Goal: Complete application form: Complete application form

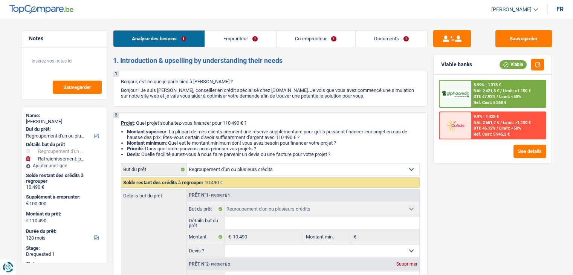
select select "refinancing"
select select "houseOrGarden"
select select "120"
select select "refinancing"
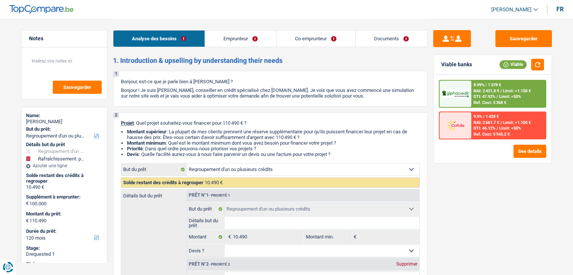
select select "refinancing"
select select "houseOrGarden"
select select "yes"
select select "120"
select select "privateEmployee"
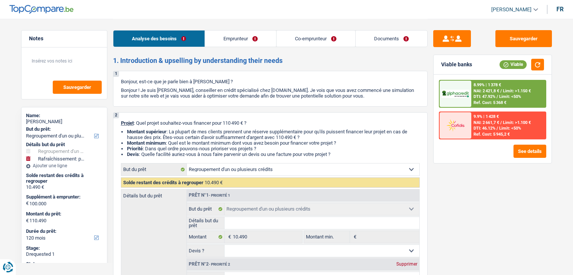
select select "unemployed"
select select "netSalary"
select select "mealVouchers"
select select "familyAllowances"
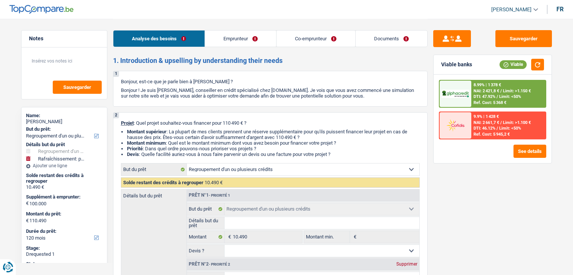
select select "unemployment"
select select "rents"
select select "personalLoan"
select select "medicalFees"
select select "48"
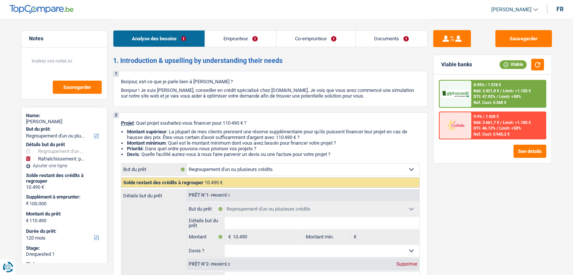
select select "refinancing"
select select "houseOrGarden"
select select "yes"
select select "120"
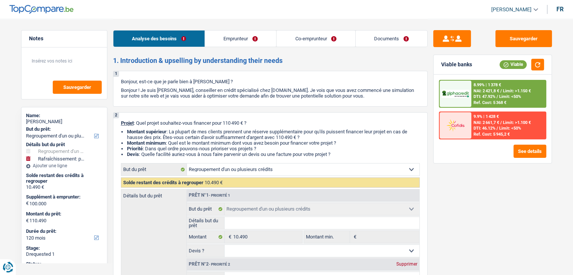
click at [394, 28] on div "Analyse des besoins Emprunteur Co-emprunteur Documents" at bounding box center [270, 35] width 315 height 32
drag, startPoint x: 392, startPoint y: 38, endPoint x: 386, endPoint y: 63, distance: 25.7
click at [393, 38] on link "Documents" at bounding box center [392, 39] width 72 height 16
select select "refinancing"
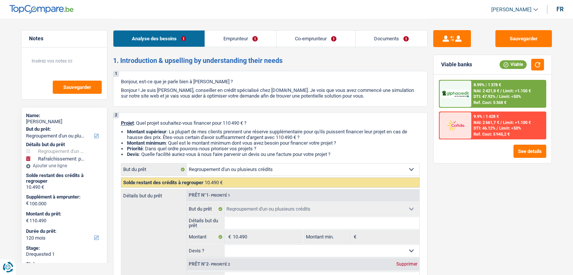
select select "houseOrGarden"
select select "120"
select select "refinancing"
select select "houseOrGarden"
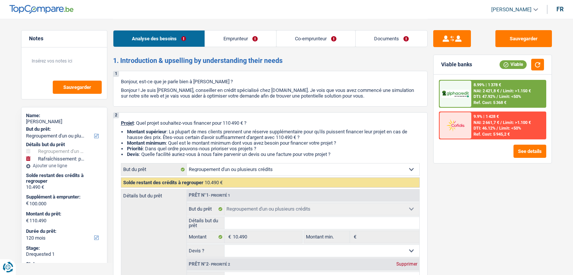
select select "yes"
select select "120"
select select "privateEmployee"
select select "unemployed"
select select "netSalary"
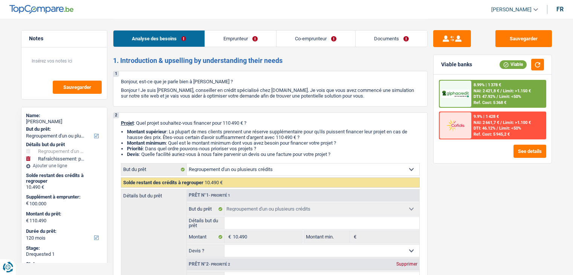
select select "mealVouchers"
select select "familyAllowances"
select select "unemployment"
select select "rents"
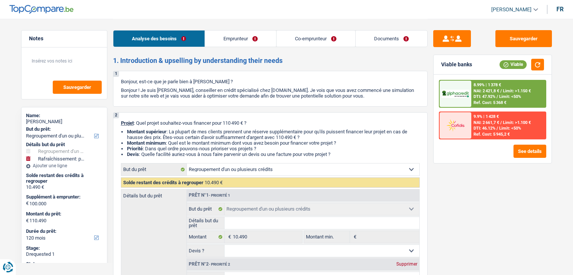
select select "personalLoan"
select select "medicalFees"
select select "48"
select select "refinancing"
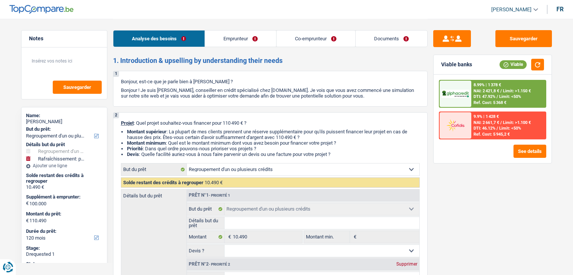
select select "houseOrGarden"
select select "yes"
select select "120"
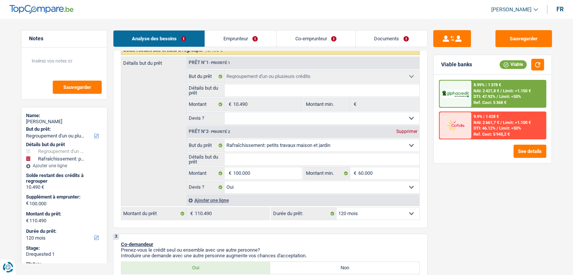
scroll to position [151, 0]
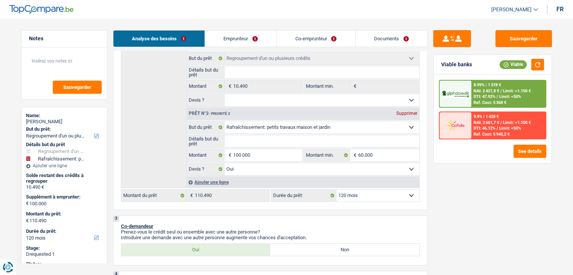
drag, startPoint x: 397, startPoint y: 35, endPoint x: 456, endPoint y: 91, distance: 81.1
click at [397, 35] on link "Documents" at bounding box center [392, 39] width 72 height 16
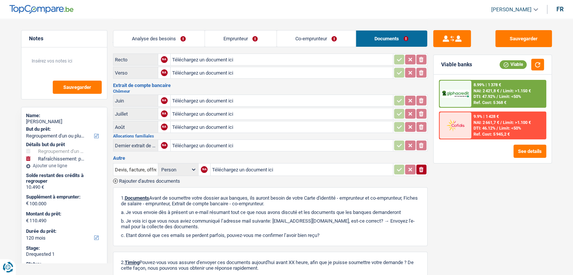
click at [504, 101] on div "Ref. Cost: 5 368 €" at bounding box center [490, 102] width 33 height 5
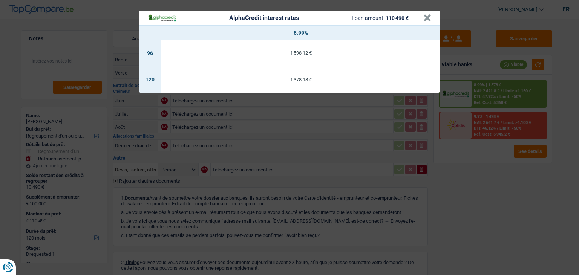
click at [485, 168] on div "AlphaCredit interest rates Loan amount: 110 490 € × 8.99% 96 1 598,12 € 120 1 3…" at bounding box center [289, 137] width 579 height 275
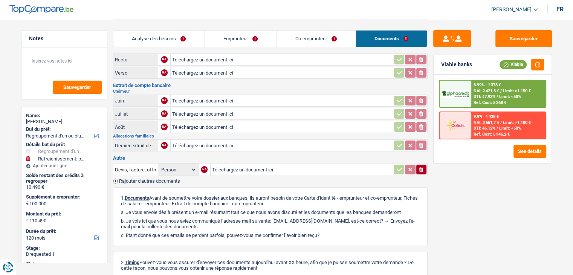
click at [176, 38] on link "Analyse des besoins" at bounding box center [158, 39] width 91 height 16
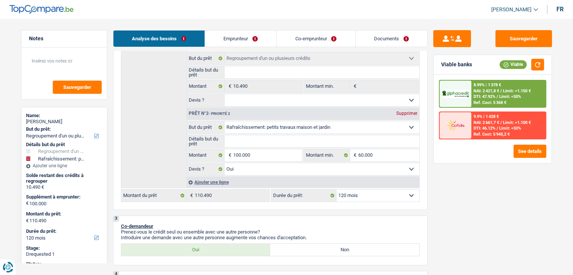
click at [484, 89] on span "NAI: 2 421,8 €" at bounding box center [487, 91] width 26 height 5
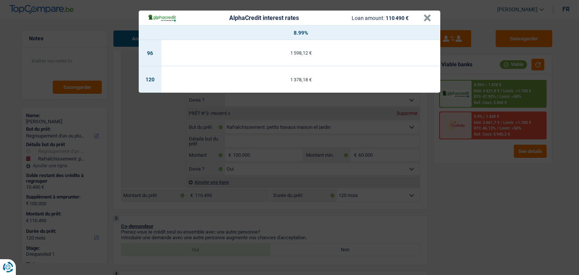
drag, startPoint x: 463, startPoint y: 179, endPoint x: 402, endPoint y: 156, distance: 65.3
click at [463, 179] on div "AlphaCredit interest rates Loan amount: 110 490 € × 8.99% 96 1 598,12 € 120 1 3…" at bounding box center [289, 137] width 579 height 275
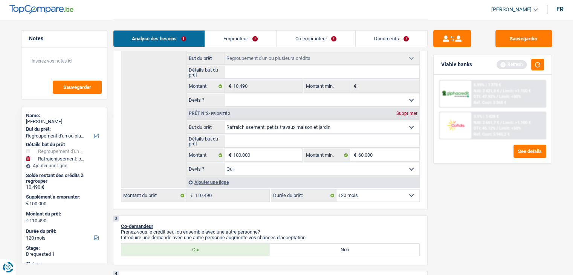
click at [496, 196] on div "Sauvegarder Viable banks Refresh 8.99% | 1 378 € NAI: 2 421,8 € / Limit: >1.150…" at bounding box center [493, 146] width 130 height 233
click at [515, 89] on span "Limit: >1.150 €" at bounding box center [517, 91] width 28 height 5
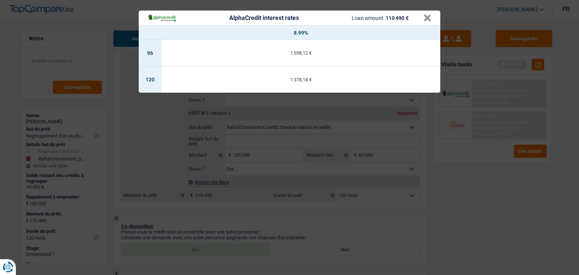
click at [480, 198] on div "AlphaCredit interest rates Loan amount: 110 490 € × 8.99% 96 1 598,12 € 120 1 3…" at bounding box center [289, 137] width 579 height 275
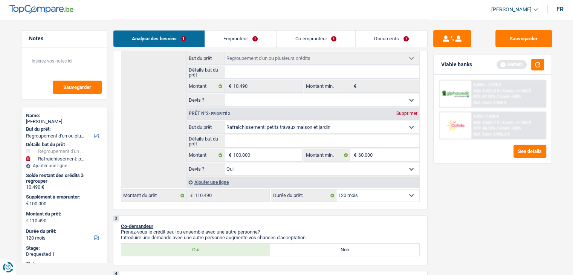
click at [491, 95] on span "DTI: 47.92%" at bounding box center [485, 96] width 22 height 5
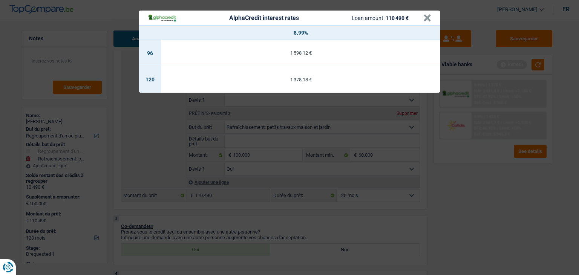
click at [449, 163] on div "AlphaCredit interest rates Loan amount: 110 490 € × 8.99% 96 1 598,12 € 120 1 3…" at bounding box center [289, 137] width 579 height 275
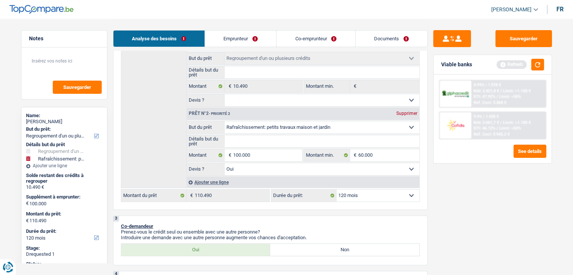
click at [507, 97] on span "Limit: <50%" at bounding box center [510, 96] width 22 height 5
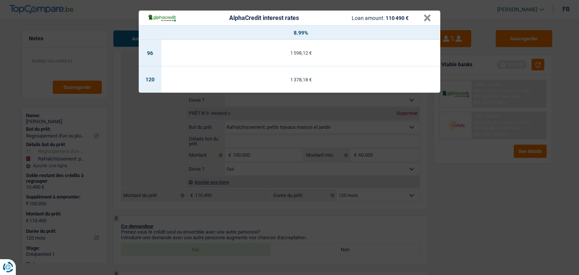
click at [516, 188] on div "AlphaCredit interest rates Loan amount: 110 490 € × 8.99% 96 1 598,12 € 120 1 3…" at bounding box center [289, 137] width 579 height 275
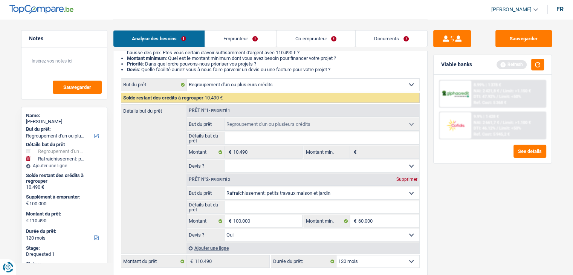
scroll to position [61, 0]
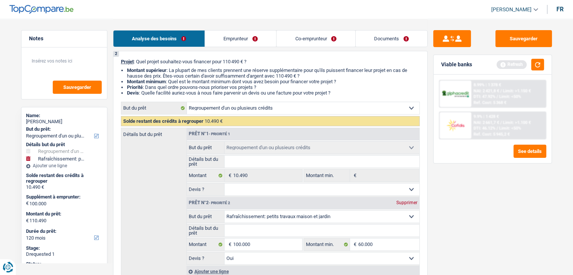
click at [384, 29] on div "Analyse des besoins Emprunteur Co-emprunteur Documents" at bounding box center [270, 35] width 315 height 32
click at [386, 37] on link "Documents" at bounding box center [392, 39] width 72 height 16
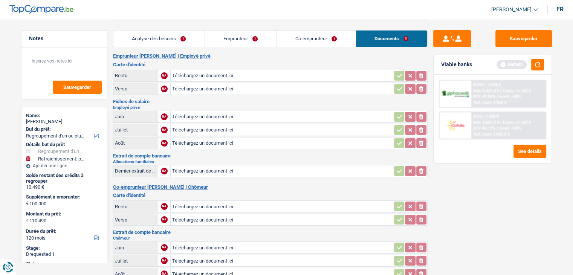
scroll to position [0, 0]
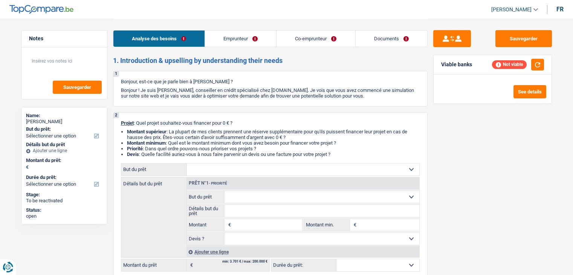
select select "independent"
select select "worker"
select select "familyAllowances"
select select "netSalary"
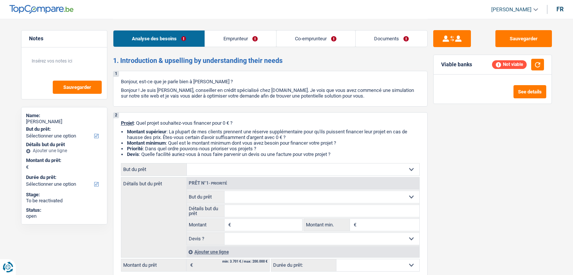
select select "ownerWithMortgage"
select select "mortgage"
select select "300"
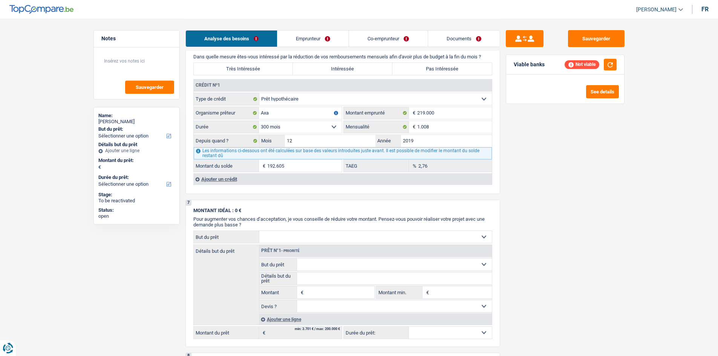
scroll to position [641, 0]
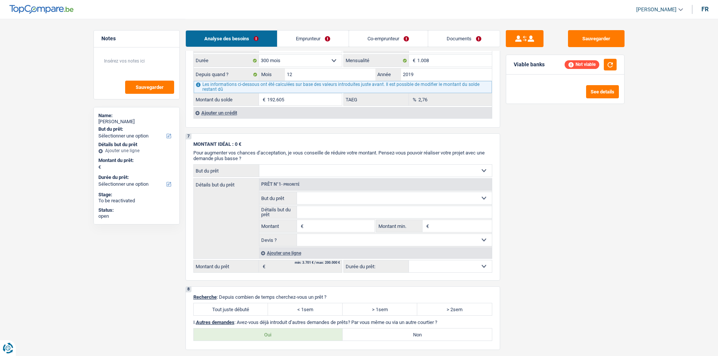
click at [226, 113] on div "Ajouter un crédit" at bounding box center [342, 112] width 299 height 11
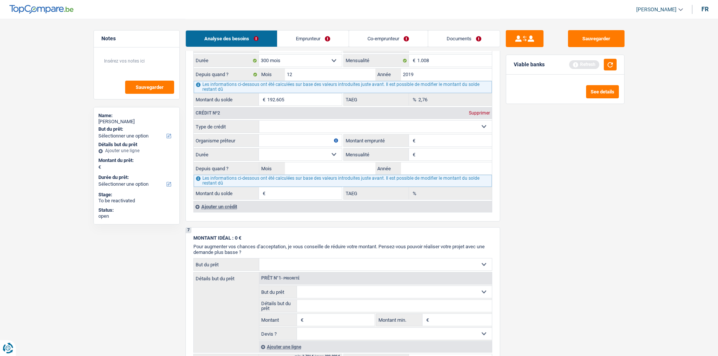
click at [219, 204] on div "Ajouter un crédit" at bounding box center [342, 206] width 299 height 11
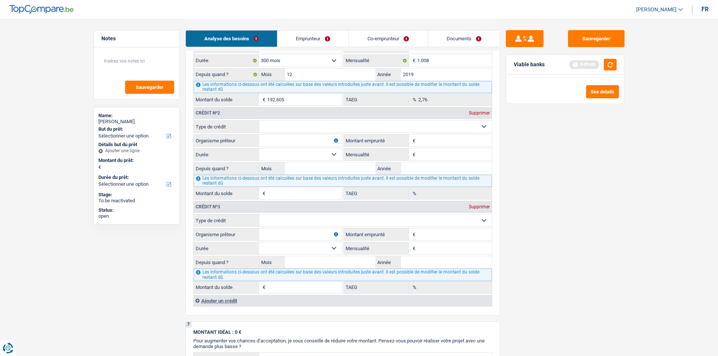
click at [211, 275] on div "Ajouter un crédit" at bounding box center [342, 300] width 299 height 11
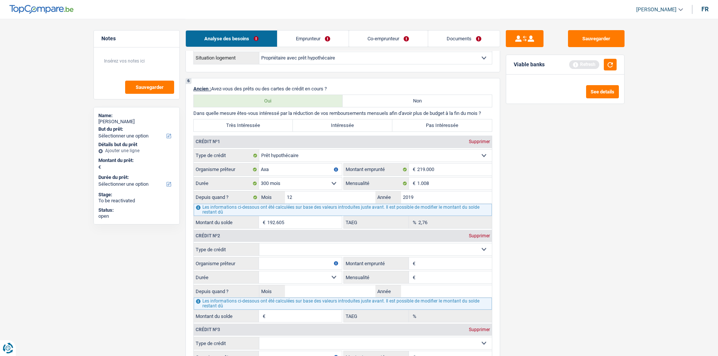
scroll to position [603, 0]
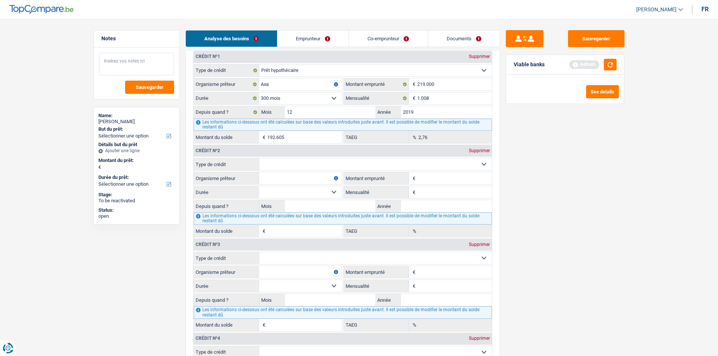
click at [124, 72] on textarea at bounding box center [136, 64] width 75 height 23
type textarea "15 40"
drag, startPoint x: 565, startPoint y: 243, endPoint x: 567, endPoint y: 251, distance: 9.0
click at [565, 242] on div "Sauvegarder Viable banks Refresh See details" at bounding box center [565, 187] width 130 height 314
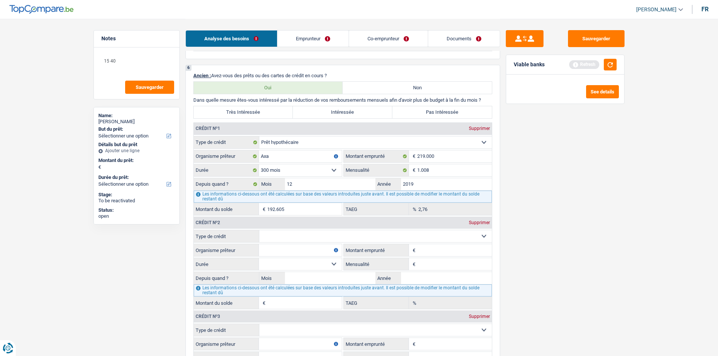
scroll to position [528, 0]
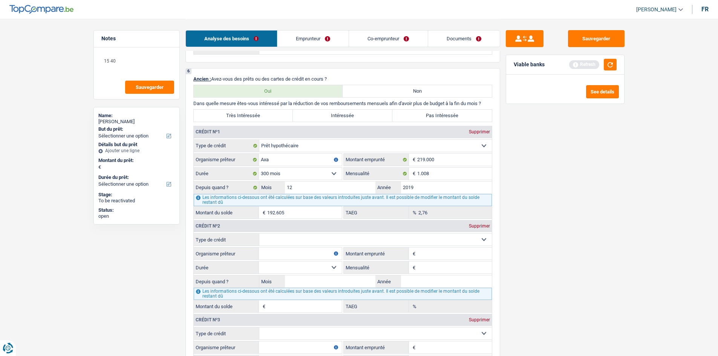
click at [270, 115] on label "Très Intéressée" at bounding box center [244, 116] width 100 height 12
click at [270, 115] on input "Très Intéressée" at bounding box center [244, 116] width 100 height 12
radio input "true"
click at [438, 158] on input "219.000" at bounding box center [454, 160] width 75 height 12
click at [440, 173] on input "1.008" at bounding box center [454, 174] width 75 height 12
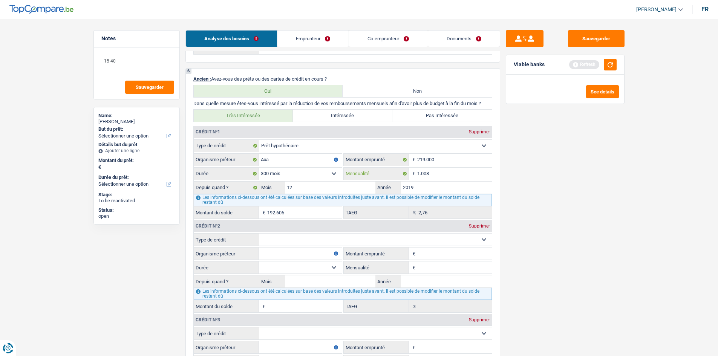
type input "180.362"
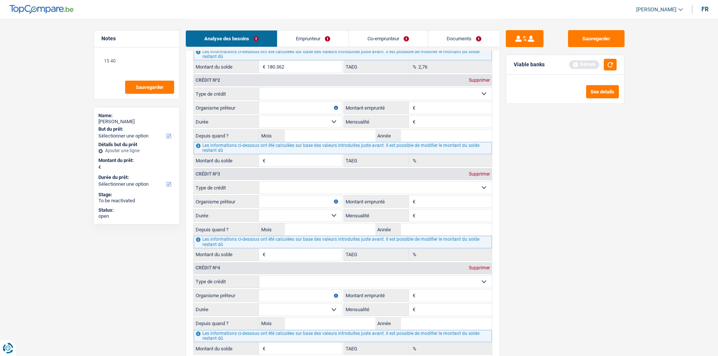
scroll to position [603, 0]
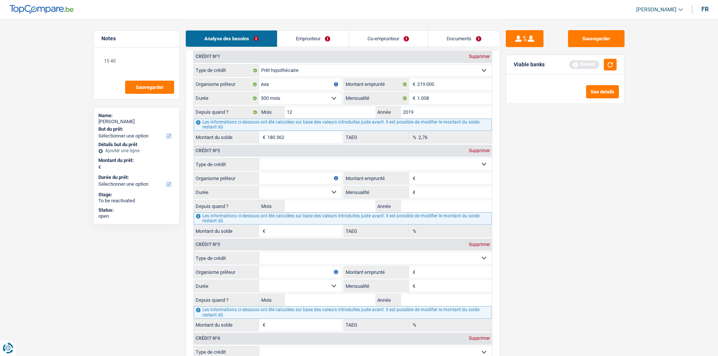
click at [309, 167] on select "Carte ou ouverture de crédit Prêt hypothécaire Vente à tempérament Prêt à tempé…" at bounding box center [375, 164] width 233 height 12
select select "personalLoan"
type input "0"
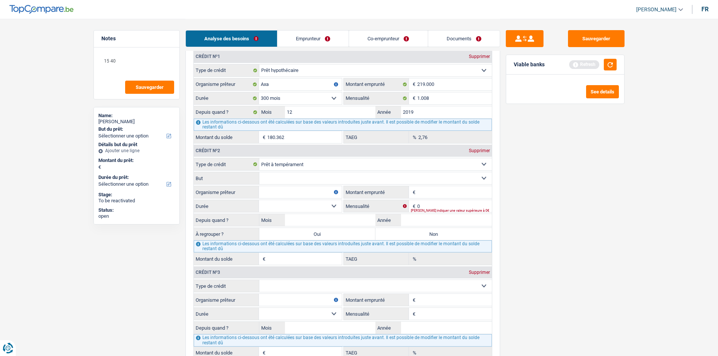
click at [333, 180] on select "Confort maison: meubles, textile, peinture, électroménager, outillage non-profe…" at bounding box center [375, 178] width 233 height 12
drag, startPoint x: 603, startPoint y: 154, endPoint x: 617, endPoint y: 154, distance: 14.7
click at [573, 154] on div "Sauvegarder Viable banks Refresh See details" at bounding box center [565, 187] width 130 height 314
click at [418, 178] on select "Confort maison: meubles, textile, peinture, électroménager, outillage non-profe…" at bounding box center [375, 178] width 233 height 12
click at [573, 145] on div "Sauvegarder Viable banks Refresh See details" at bounding box center [565, 187] width 130 height 314
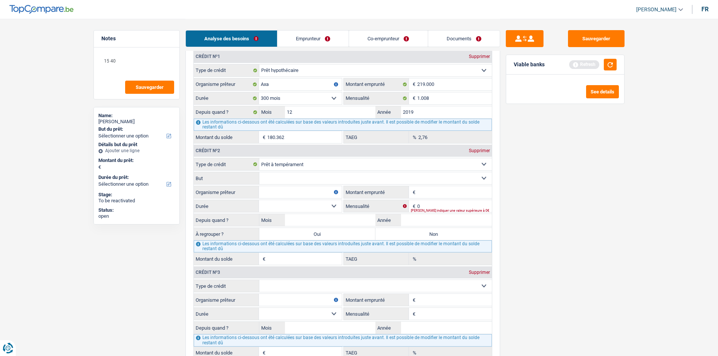
click at [481, 189] on input "Montant emprunté" at bounding box center [454, 192] width 75 height 12
type input "30.000"
click at [446, 221] on input "Année" at bounding box center [446, 220] width 91 height 12
type input "2019"
click at [539, 230] on div "Sauvegarder Viable banks Refresh See details" at bounding box center [565, 187] width 130 height 314
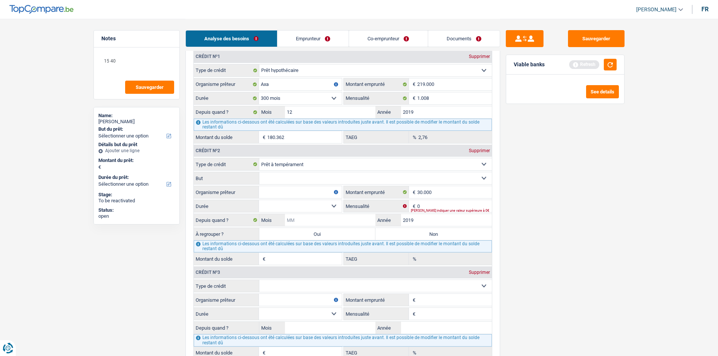
click at [320, 219] on input "Mois" at bounding box center [330, 220] width 91 height 12
type input "1"
click at [471, 221] on input "2019" at bounding box center [446, 220] width 91 height 12
type input "2020"
click at [573, 207] on div "Sauvegarder Viable banks Refresh See details" at bounding box center [565, 187] width 130 height 314
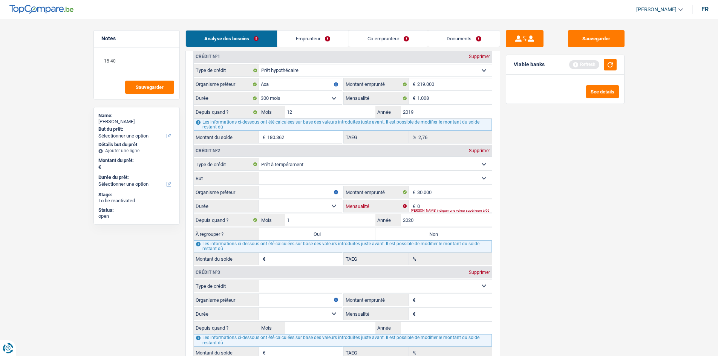
click at [433, 206] on input "0" at bounding box center [454, 206] width 75 height 12
type input "421"
drag, startPoint x: 314, startPoint y: 201, endPoint x: 325, endPoint y: 179, distance: 24.4
click at [314, 201] on select "12 mois 18 mois 24 mois 30 mois 36 mois 42 mois 48 mois 60 mois 72 mois 84 mois…" at bounding box center [300, 206] width 83 height 12
select select "120"
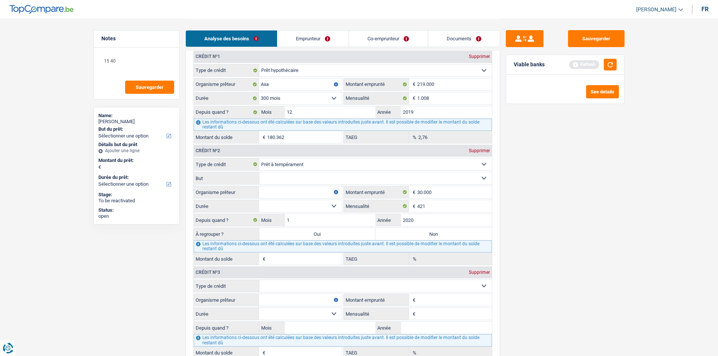
click at [259, 200] on select "12 mois 18 mois 24 mois 30 mois 36 mois 42 mois 48 mois 60 mois 72 mois 84 mois…" at bounding box center [300, 206] width 83 height 12
type input "16.937"
type input "12,08"
click at [319, 187] on input "Organisme prêteur" at bounding box center [300, 192] width 83 height 12
type input "Cofidis"
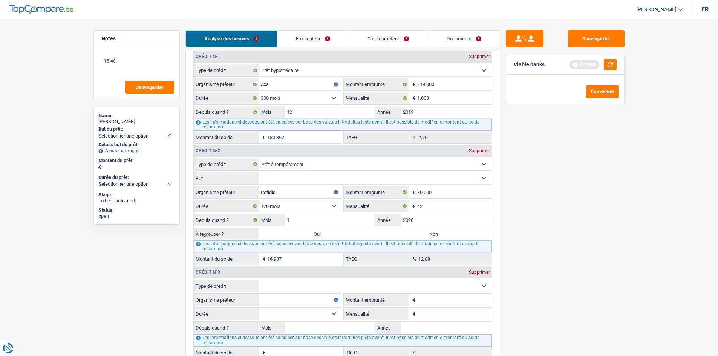
click at [332, 172] on fieldset "Confort maison: meubles, textile, peinture, électroménager, outillage non-profe…" at bounding box center [343, 178] width 298 height 13
click at [336, 178] on select "Confort maison: meubles, textile, peinture, électroménager, outillage non-profe…" at bounding box center [375, 178] width 233 height 12
click at [130, 54] on textarea "15 40" at bounding box center [136, 64] width 75 height 23
type textarea "1"
click at [294, 175] on select "Confort maison: meubles, textile, peinture, électroménager, outillage non-profe…" at bounding box center [375, 178] width 233 height 12
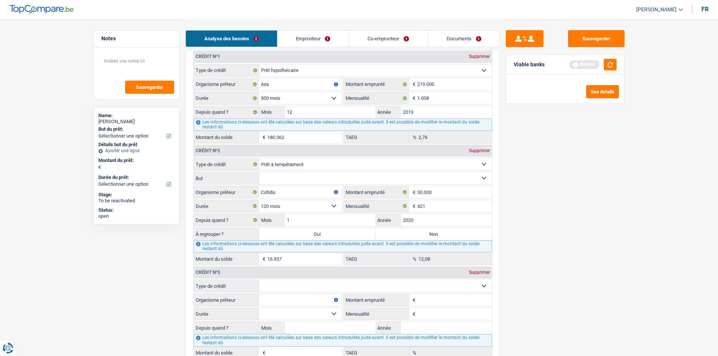
click at [259, 172] on select "Confort maison: meubles, textile, peinture, électroménager, outillage non-profe…" at bounding box center [375, 178] width 233 height 12
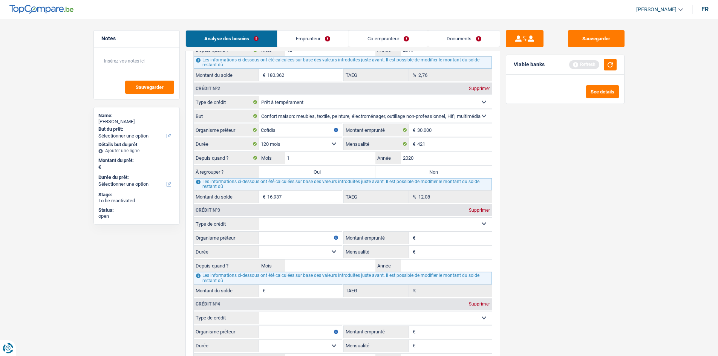
scroll to position [679, 0]
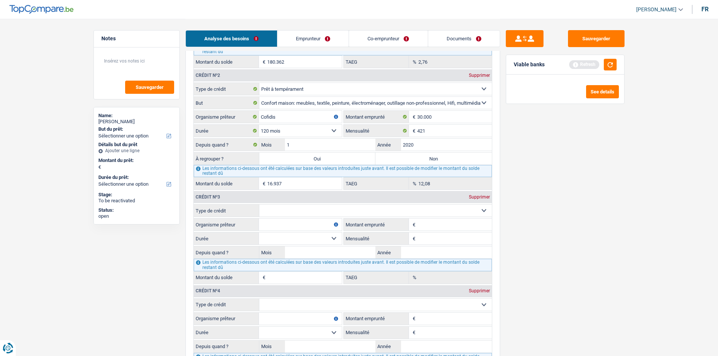
click at [328, 210] on select "Carte ou ouverture de crédit Prêt hypothécaire Vente à tempérament Prêt à tempé…" at bounding box center [375, 211] width 233 height 12
click at [364, 105] on select "Confort maison: meubles, textile, peinture, électroménager, outillage non-profe…" at bounding box center [375, 103] width 233 height 12
select select "smallWorks"
click at [259, 97] on select "Confort maison: meubles, textile, peinture, électroménager, outillage non-profe…" at bounding box center [375, 103] width 233 height 12
drag, startPoint x: 315, startPoint y: 215, endPoint x: 308, endPoint y: 216, distance: 6.9
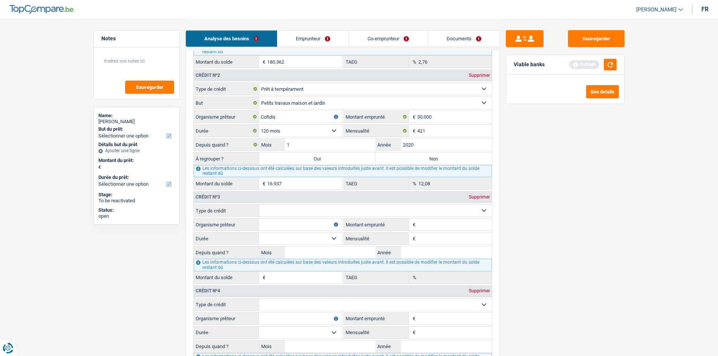
click at [311, 215] on select "Carte ou ouverture de crédit Prêt hypothécaire Vente à tempérament Prêt à tempé…" at bounding box center [375, 211] width 233 height 12
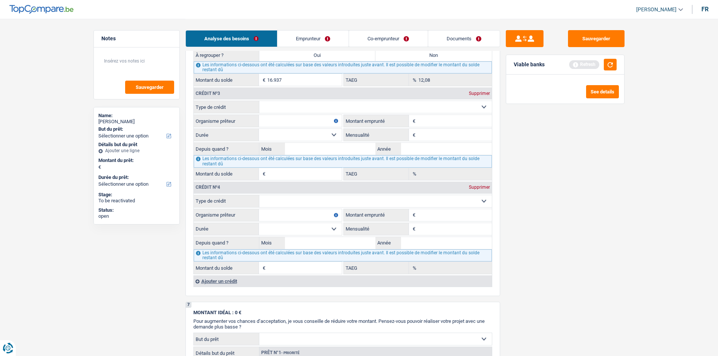
scroll to position [792, 0]
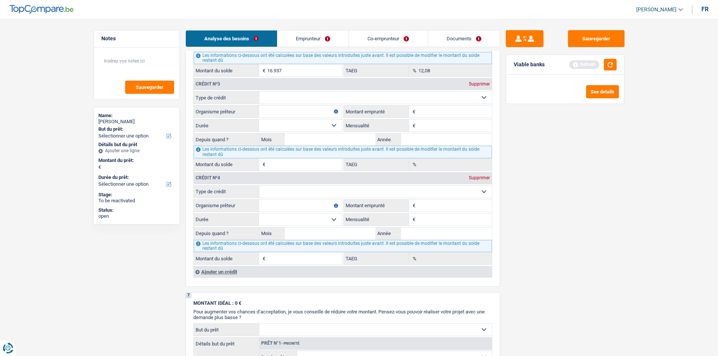
drag, startPoint x: 284, startPoint y: 100, endPoint x: 286, endPoint y: 103, distance: 4.2
click at [284, 100] on select "Carte ou ouverture de crédit Prêt hypothécaire Vente à tempérament Prêt à tempé…" at bounding box center [375, 98] width 233 height 12
select select "personalLoan"
type input "0"
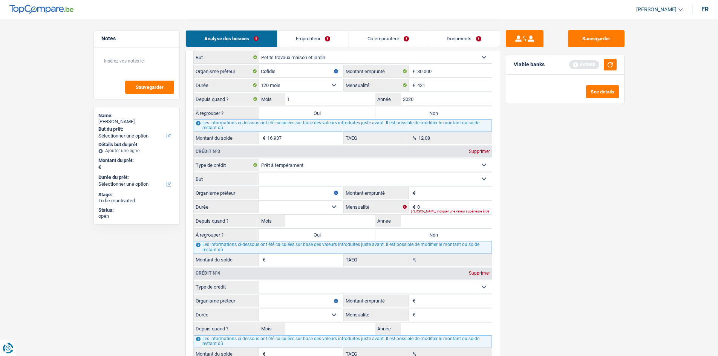
scroll to position [716, 0]
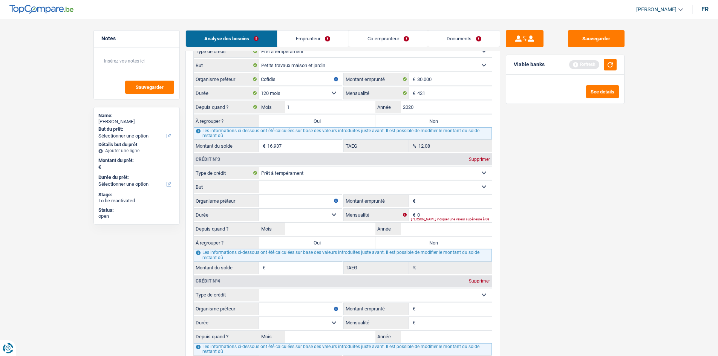
click at [287, 197] on input "Organisme prêteur" at bounding box center [300, 201] width 83 height 12
type input "cofidis"
click at [426, 199] on input "Montant emprunté" at bounding box center [454, 201] width 75 height 12
type input "18.000"
click at [573, 234] on div "Sauvegarder Viable banks Refresh See details" at bounding box center [565, 187] width 130 height 314
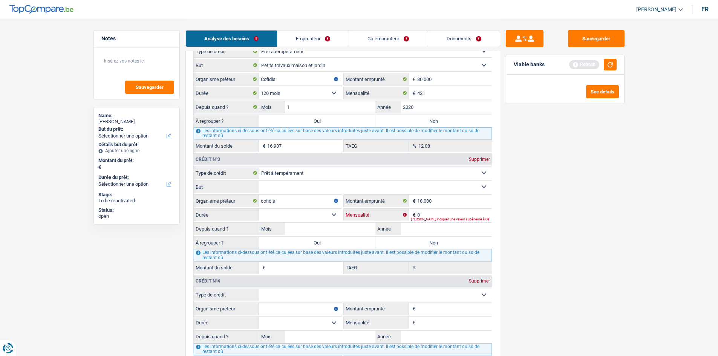
click at [421, 213] on input "0" at bounding box center [454, 215] width 75 height 12
click at [124, 60] on textarea at bounding box center [136, 64] width 75 height 23
type textarea "42"
click at [573, 201] on main "Notes 42 Sauvegarder Name: Vasile Vlad Bodea But du prêt: Confort maison: meubl…" at bounding box center [359, 36] width 718 height 1504
click at [437, 209] on input "0" at bounding box center [454, 215] width 75 height 12
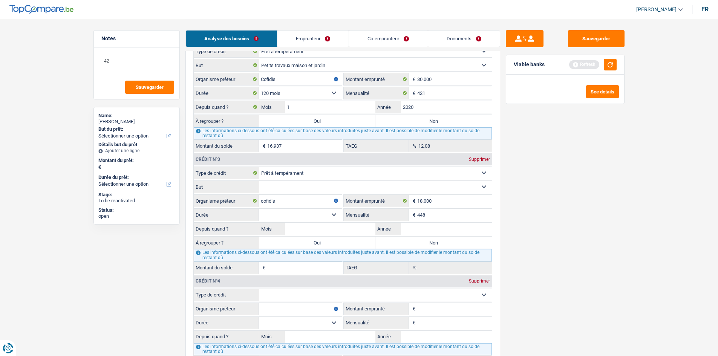
type input "448"
click at [541, 215] on div "Sauvegarder Viable banks Refresh See details" at bounding box center [565, 187] width 130 height 314
click at [425, 225] on input "Année" at bounding box center [446, 229] width 91 height 12
drag, startPoint x: 339, startPoint y: 210, endPoint x: 330, endPoint y: 201, distance: 12.5
click at [335, 203] on fieldset "Carte ou ouverture de crédit Prêt hypothécaire Vente à tempérament Prêt à tempé…" at bounding box center [343, 220] width 298 height 107
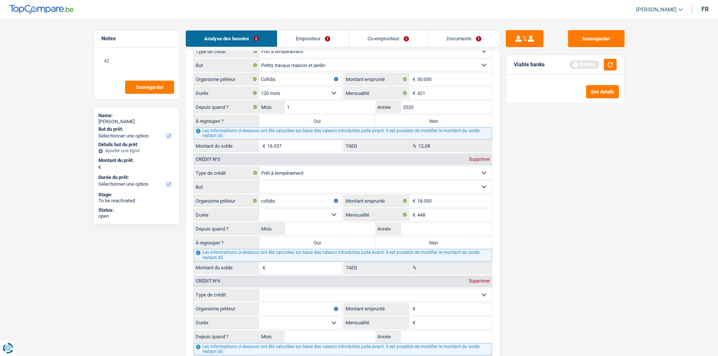
click at [259, 209] on select "12 mois 18 mois 24 mois 30 mois 36 mois 42 mois 48 mois 60 mois 72 mois 84 mois…" at bounding box center [300, 215] width 83 height 12
click at [321, 219] on select "12 mois 18 mois 24 mois 30 mois 36 mois 42 mois 48 mois 60 mois 72 mois 84 mois…" at bounding box center [300, 215] width 83 height 12
drag, startPoint x: 321, startPoint y: 219, endPoint x: 364, endPoint y: 228, distance: 43.9
click at [321, 219] on select "12 mois 18 mois 24 mois 30 mois 36 mois 42 mois 48 mois 60 mois 72 mois 84 mois…" at bounding box center [300, 215] width 83 height 12
click at [420, 231] on input "Année" at bounding box center [446, 229] width 91 height 12
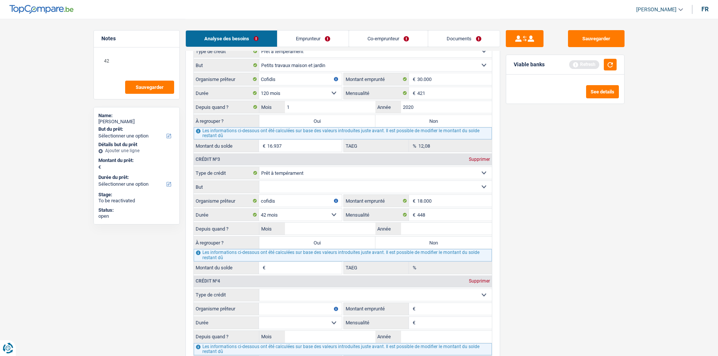
click at [278, 216] on select "12 mois 18 mois 24 mois 30 mois 36 mois 42 mois 48 mois 60 mois 72 mois 84 mois…" at bounding box center [300, 215] width 83 height 12
select select "60"
click at [259, 209] on select "12 mois 18 mois 24 mois 30 mois 36 mois 42 mois 48 mois 60 mois 72 mois 84 mois…" at bounding box center [300, 215] width 83 height 12
click at [424, 229] on input "Année" at bounding box center [446, 229] width 91 height 12
type input "2022"
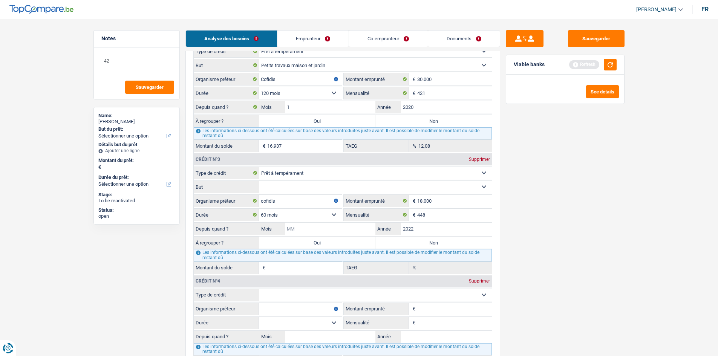
click at [334, 231] on input "Mois" at bounding box center [330, 229] width 91 height 12
type input "3"
click at [573, 258] on div "Sauvegarder Viable banks Refresh See details" at bounding box center [565, 187] width 130 height 314
type input "6.724"
type input "18,47"
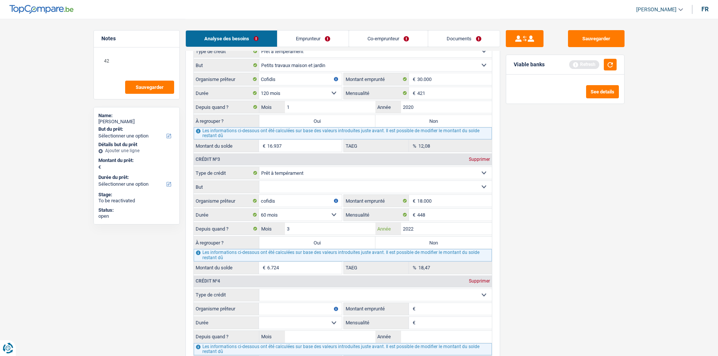
click at [427, 232] on input "2022" at bounding box center [446, 229] width 91 height 12
type input "2023"
click at [500, 230] on div "Sauvegarder Viable banks Refresh See details" at bounding box center [565, 187] width 130 height 314
type input "10.586"
click at [458, 230] on input "2023" at bounding box center [446, 229] width 91 height 12
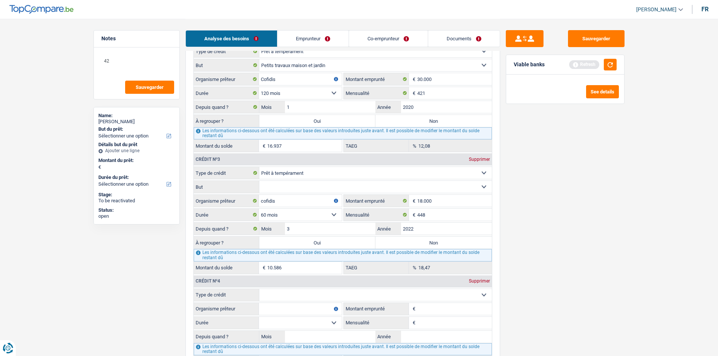
type input "2022"
type input "6.724"
click at [567, 234] on div "Sauvegarder Viable banks Refresh See details" at bounding box center [565, 187] width 130 height 314
click at [464, 232] on input "2022" at bounding box center [446, 229] width 91 height 12
click at [325, 228] on input "3" at bounding box center [330, 229] width 91 height 12
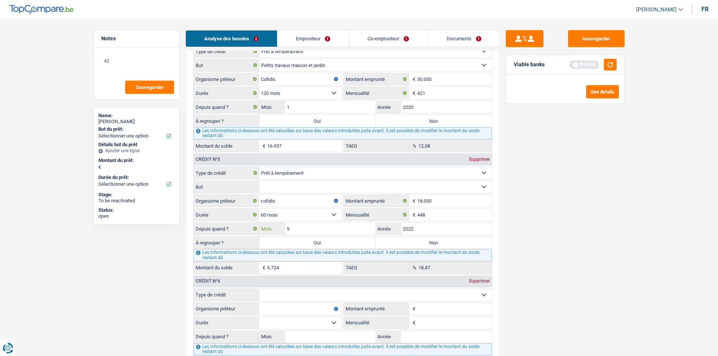
type input "9"
click at [421, 230] on input "2022" at bounding box center [446, 229] width 91 height 12
type input "202"
type input "8.736"
type input "2024"
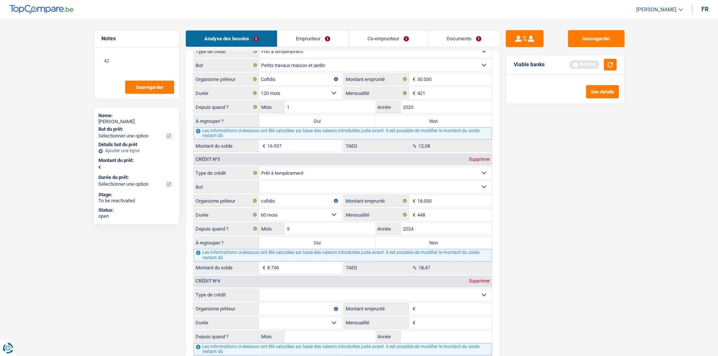
click at [573, 268] on div "Sauvegarder Viable banks Refresh See details" at bounding box center [565, 187] width 130 height 314
type input "15.280"
click at [290, 217] on select "12 mois 18 mois 24 mois 30 mois 36 mois 42 mois 48 mois 60 mois 72 mois 84 mois…" at bounding box center [300, 215] width 83 height 12
select select "42"
click at [259, 209] on select "12 mois 18 mois 24 mois 30 mois 36 mois 42 mois 48 mois 60 mois 72 mois 84 mois…" at bounding box center [300, 215] width 83 height 12
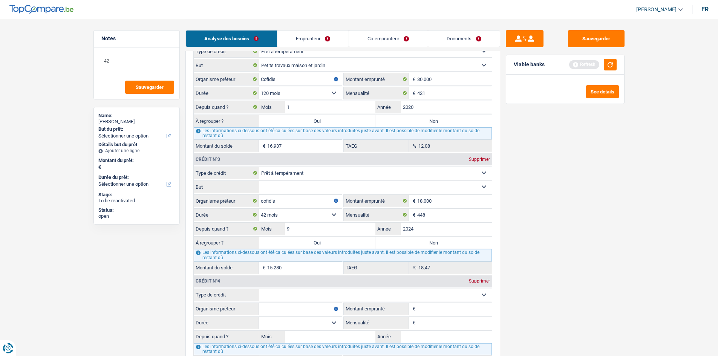
type input "12.596"
type input "2,52"
drag, startPoint x: 323, startPoint y: 214, endPoint x: 317, endPoint y: 219, distance: 8.0
click at [323, 214] on select "12 mois 18 mois 24 mois 30 mois 36 mois 42 mois 48 mois 60 mois 72 mois 84 mois…" at bounding box center [300, 215] width 83 height 12
select select "48"
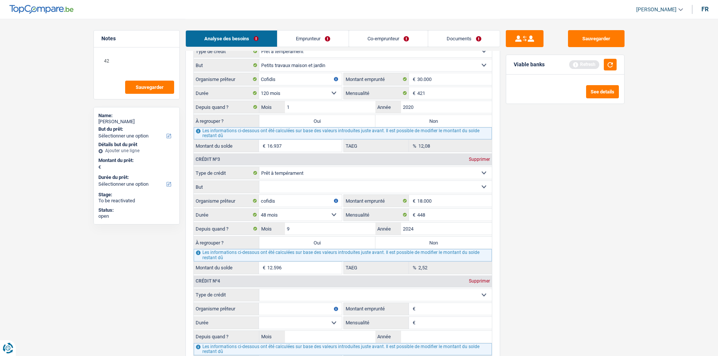
click at [259, 209] on select "12 mois 18 mois 24 mois 30 mois 36 mois 42 mois 48 mois 60 mois 72 mois 84 mois…" at bounding box center [300, 215] width 83 height 12
type input "13.745"
type input "9,39"
drag, startPoint x: 310, startPoint y: 190, endPoint x: 602, endPoint y: 234, distance: 295.5
click at [310, 189] on select "Confort maison: meubles, textile, peinture, électroménager, outillage non-profe…" at bounding box center [375, 187] width 233 height 12
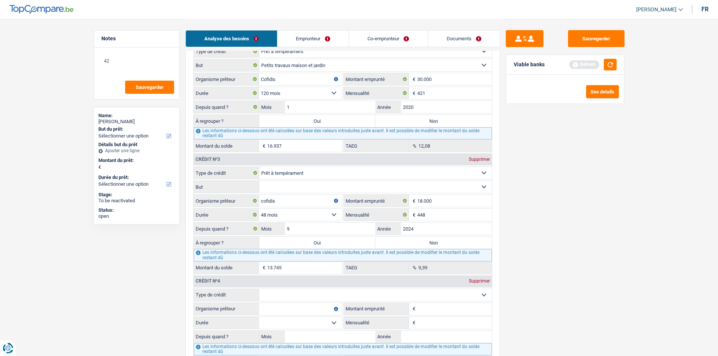
select select "other"
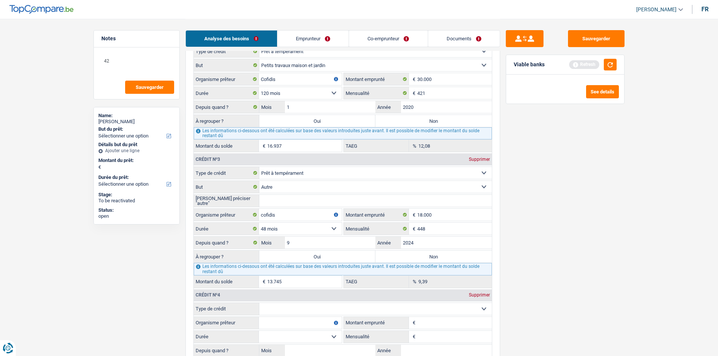
click at [316, 205] on input "Veuillez préciser "autre"" at bounding box center [375, 201] width 233 height 12
type input "Personnel"
drag, startPoint x: 122, startPoint y: 69, endPoint x: 110, endPoint y: 69, distance: 11.7
click at [111, 69] on textarea "42" at bounding box center [136, 64] width 75 height 23
type textarea "4"
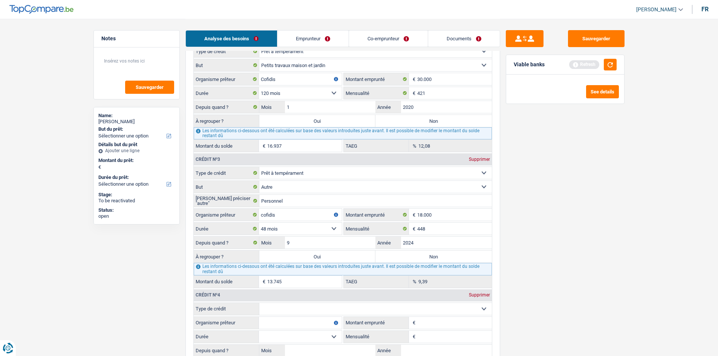
click at [573, 275] on main "Notes Sauvegarder Name: Vasile Vlad Bodea But du prêt: Confort maison: meubles,…" at bounding box center [359, 43] width 718 height 1518
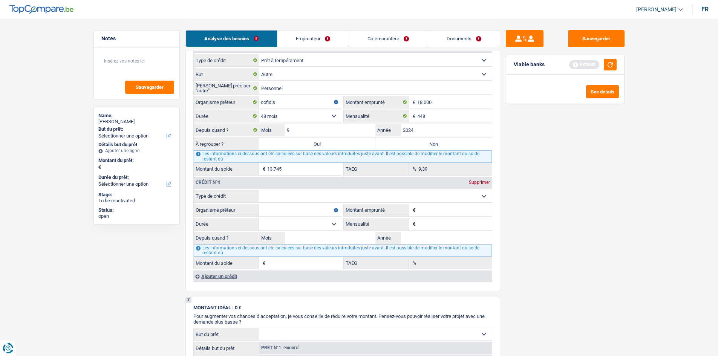
scroll to position [829, 0]
click at [334, 196] on select "Carte ou ouverture de crédit Prêt hypothécaire Vente à tempérament Prêt à tempé…" at bounding box center [375, 196] width 233 height 12
select select "personalLoan"
type input "0"
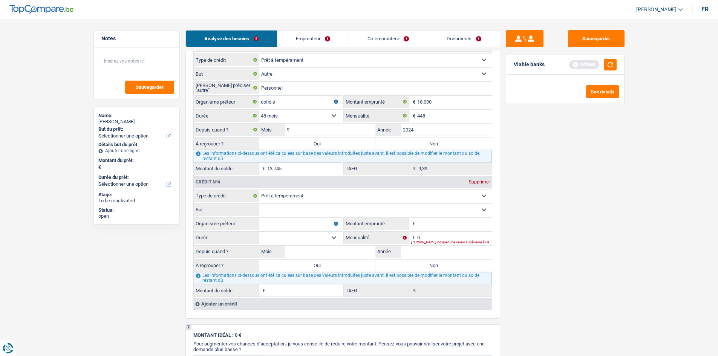
click at [291, 223] on input "Organisme prêteur" at bounding box center [300, 224] width 83 height 12
type input "elantis"
click at [438, 221] on input "Montant emprunté" at bounding box center [454, 224] width 75 height 12
type input "25.000"
click at [429, 238] on input "0" at bounding box center [454, 238] width 75 height 12
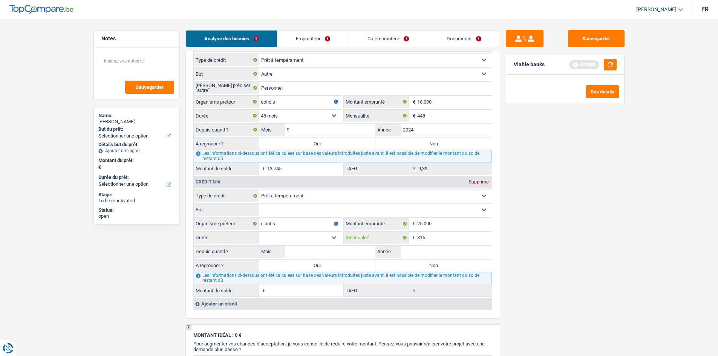
type input "315"
click at [360, 253] on input "Mois" at bounding box center [330, 252] width 91 height 12
type input "2"
click at [446, 253] on input "Année" at bounding box center [446, 252] width 91 height 12
type input "2024"
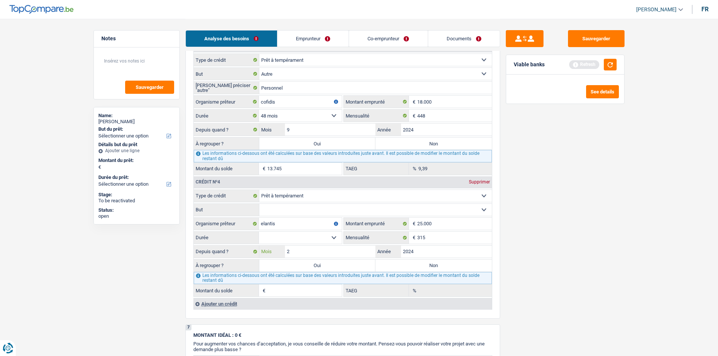
click at [294, 250] on input "2" at bounding box center [330, 252] width 91 height 12
type input "3"
click at [304, 240] on select "12 mois 18 mois 24 mois 30 mois 36 mois 42 mois 48 mois 60 mois 72 mois 84 mois…" at bounding box center [300, 238] width 83 height 12
drag, startPoint x: 304, startPoint y: 240, endPoint x: 283, endPoint y: 270, distance: 37.0
click at [304, 240] on select "12 mois 18 mois 24 mois 30 mois 36 mois 42 mois 48 mois 60 mois 72 mois 84 mois…" at bounding box center [300, 238] width 83 height 12
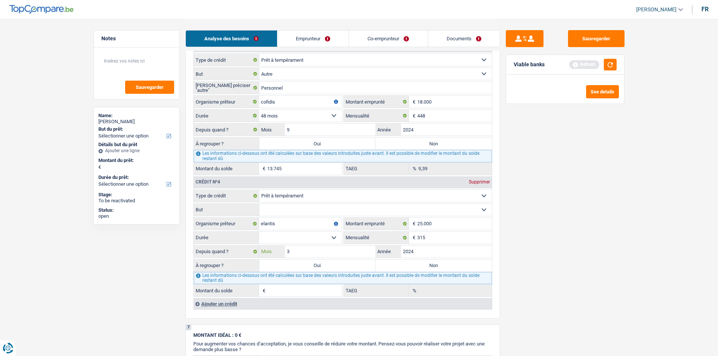
click at [308, 252] on input "3" at bounding box center [330, 252] width 91 height 12
type input "2"
click at [294, 239] on select "12 mois 18 mois 24 mois 30 mois 36 mois 42 mois 48 mois 60 mois 72 mois 84 mois…" at bounding box center [300, 238] width 83 height 12
select select "60"
click at [259, 232] on select "12 mois 18 mois 24 mois 30 mois 36 mois 42 mois 48 mois 60 mois 72 mois 84 mois…" at bounding box center [300, 238] width 83 height 12
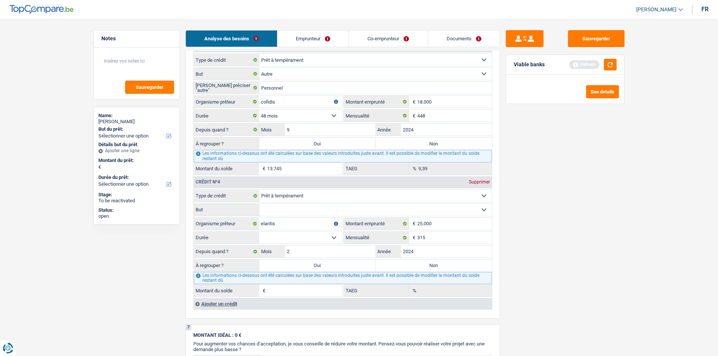
type input "15.167"
type input "0,00"
click at [323, 242] on select "12 mois 18 mois 24 mois 30 mois 36 mois 42 mois 48 mois 60 mois 72 mois 84 mois…" at bounding box center [300, 238] width 83 height 12
select select "120"
click at [259, 232] on select "12 mois 18 mois 24 mois 30 mois 36 mois 42 mois 48 mois 60 mois 72 mois 84 mois…" at bounding box center [300, 238] width 83 height 12
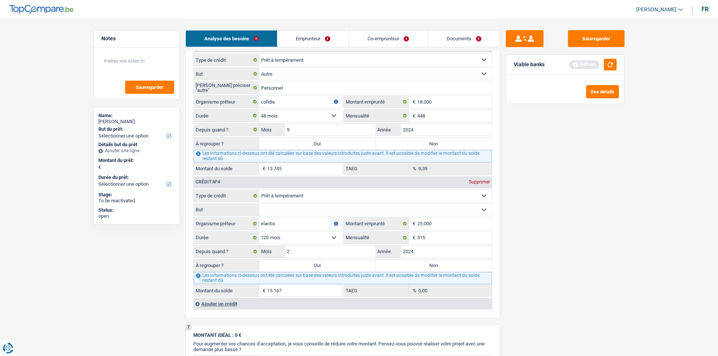
type input "22.207"
type input "9,25"
click at [324, 207] on select "Confort maison: meubles, textile, peinture, électroménager, outillage non-profe…" at bounding box center [375, 210] width 233 height 12
select select "homeFurnishingOrRelocation"
click at [259, 204] on select "Confort maison: meubles, textile, peinture, électroménager, outillage non-profe…" at bounding box center [375, 210] width 233 height 12
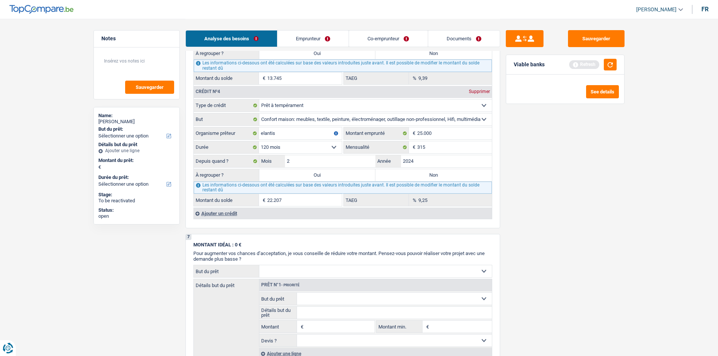
scroll to position [980, 0]
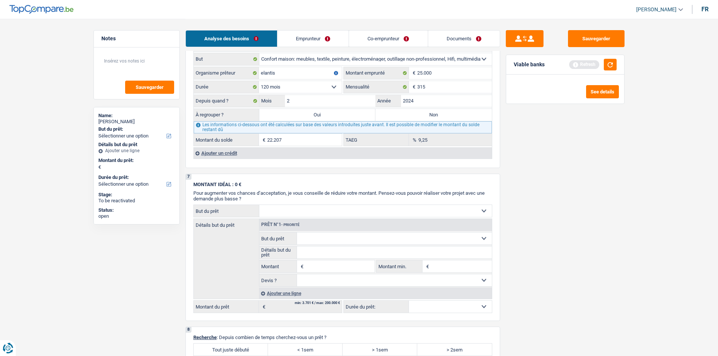
click at [222, 152] on div "Ajouter un crédit" at bounding box center [342, 152] width 299 height 11
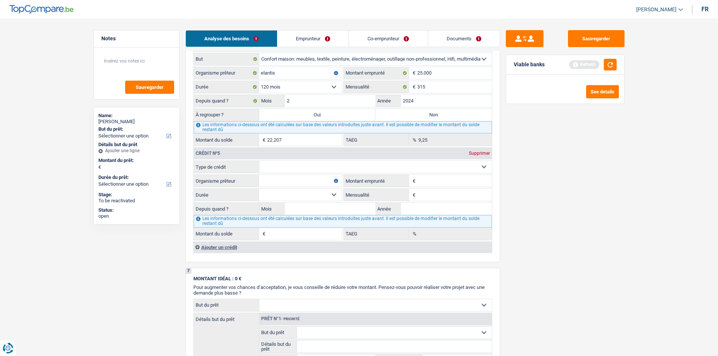
click at [234, 246] on div "Ajouter un crédit" at bounding box center [342, 247] width 299 height 11
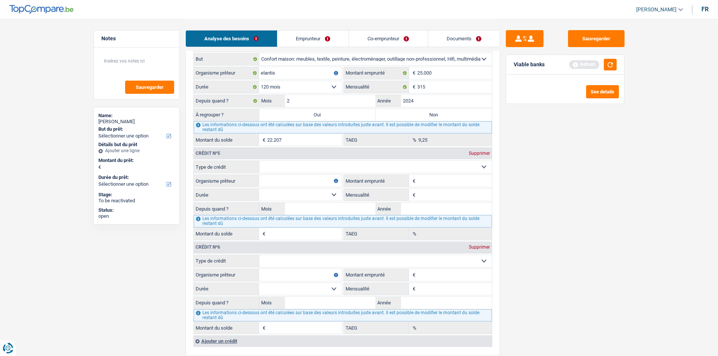
drag, startPoint x: 314, startPoint y: 161, endPoint x: 307, endPoint y: 171, distance: 11.9
click at [314, 161] on select "Carte ou ouverture de crédit Prêt hypothécaire Vente à tempérament Prêt à tempé…" at bounding box center [375, 167] width 233 height 12
select select "cardOrCredit"
type input "0"
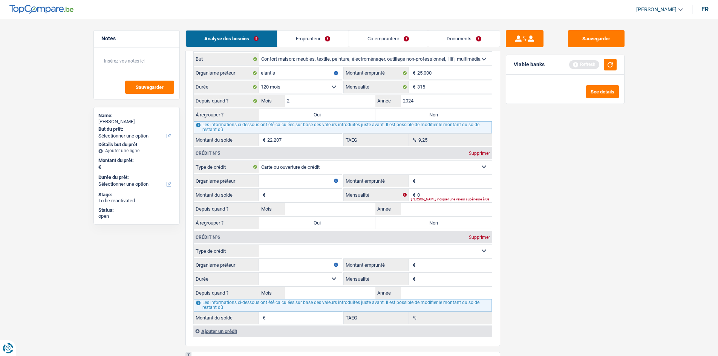
drag, startPoint x: 297, startPoint y: 248, endPoint x: 296, endPoint y: 256, distance: 8.1
click at [297, 248] on select "Carte ou ouverture de crédit Prêt hypothécaire Vente à tempérament Prêt à tempé…" at bounding box center [375, 251] width 233 height 12
select select "cardOrCredit"
type input "0"
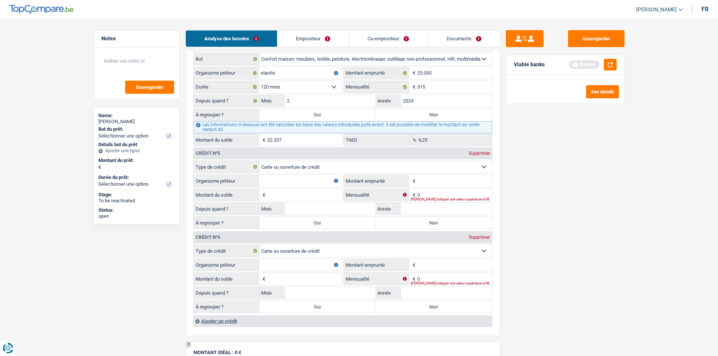
click at [430, 181] on input "Montant emprunté" at bounding box center [454, 181] width 75 height 12
type input "1.250"
click at [432, 271] on input "Montant emprunté" at bounding box center [454, 265] width 75 height 12
type input "1.250"
click at [316, 181] on input "Organisme prêteur" at bounding box center [300, 181] width 83 height 12
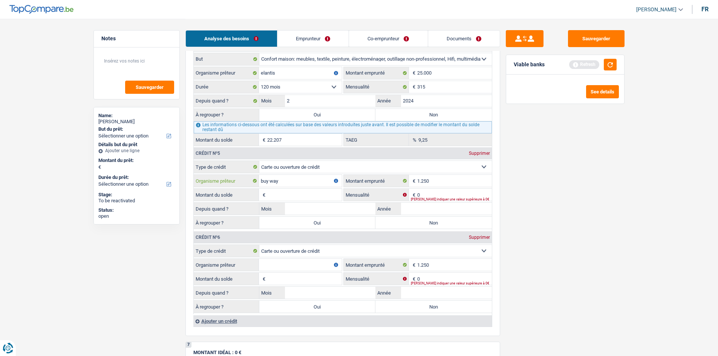
type input "buy way"
click at [294, 264] on input "Organisme prêteur" at bounding box center [300, 265] width 83 height 12
type input "cofidis"
click at [294, 196] on input "Montant du solde" at bounding box center [304, 195] width 75 height 12
type input "1.250"
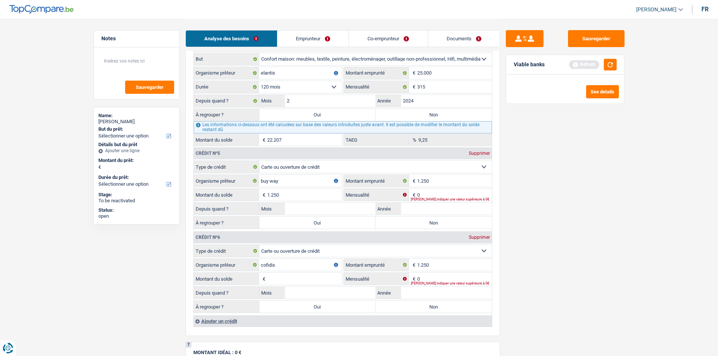
click at [277, 275] on input "Montant du solde" at bounding box center [304, 279] width 75 height 12
type input "1.250"
click at [457, 194] on input "0" at bounding box center [454, 195] width 75 height 12
type input "65"
click at [430, 275] on input "0" at bounding box center [454, 279] width 75 height 12
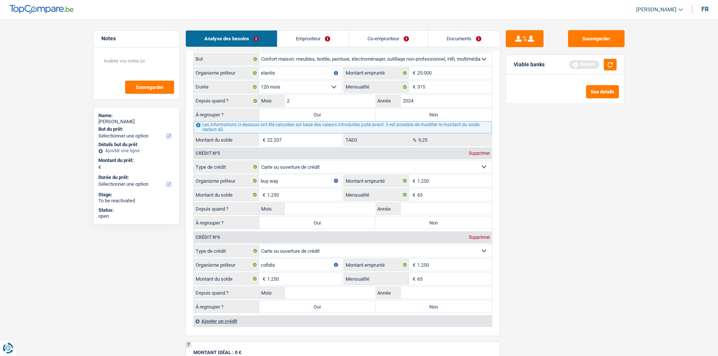
type input "65"
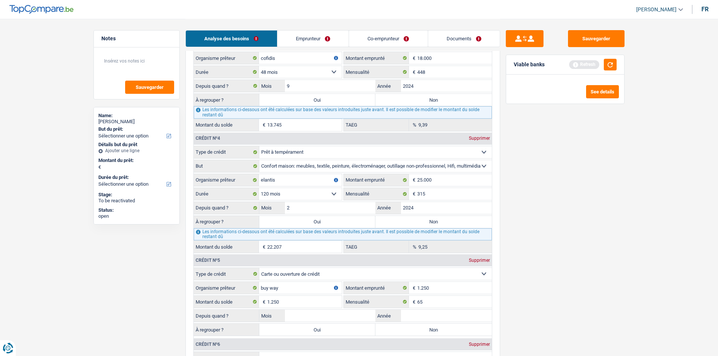
scroll to position [829, 0]
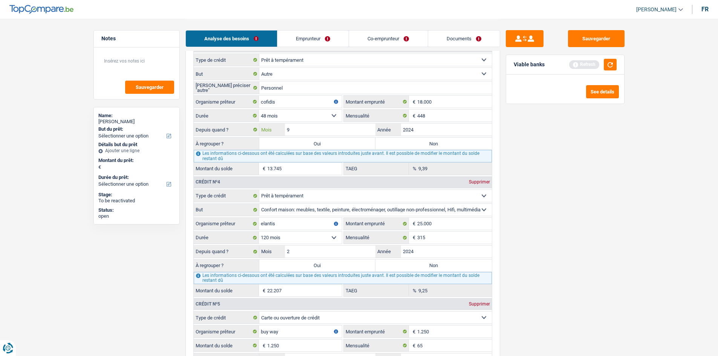
click at [329, 128] on input "9" at bounding box center [330, 130] width 91 height 12
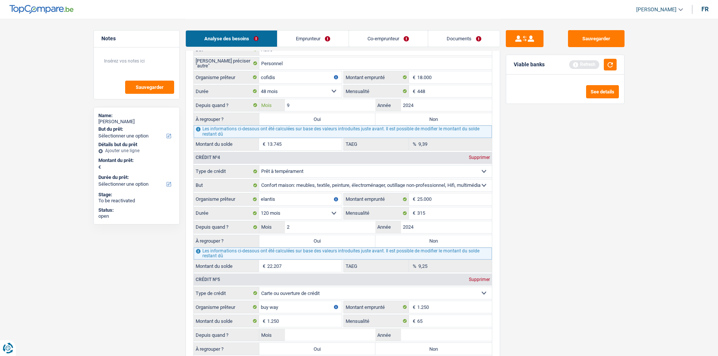
scroll to position [867, 0]
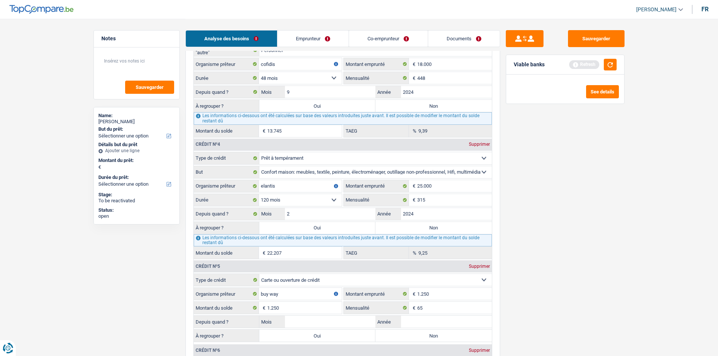
click at [567, 265] on div "Sauvegarder Viable banks Refresh See details" at bounding box center [565, 187] width 130 height 314
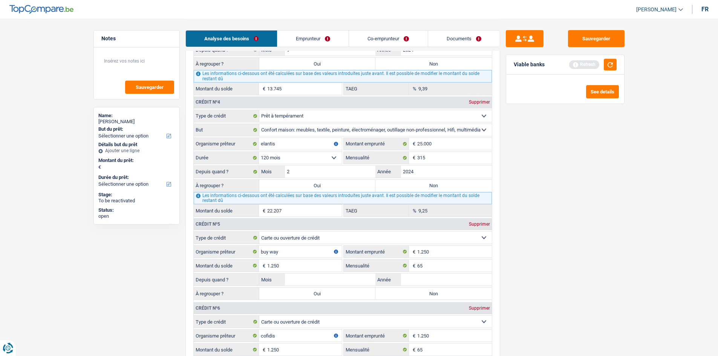
scroll to position [980, 0]
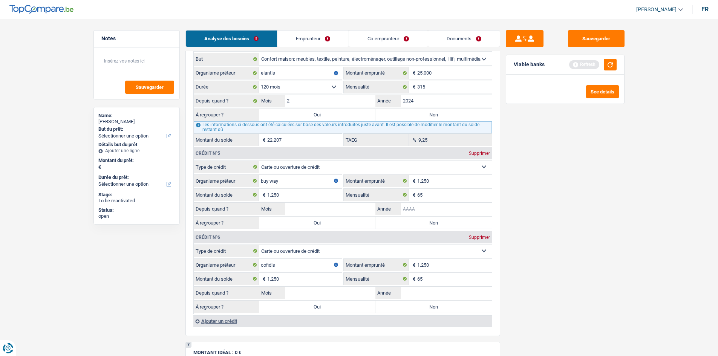
drag, startPoint x: 444, startPoint y: 208, endPoint x: 486, endPoint y: 217, distance: 42.0
click at [444, 205] on input "Année" at bounding box center [446, 209] width 91 height 12
type input "2015"
click at [302, 204] on input "Mois" at bounding box center [330, 209] width 91 height 12
type input "5"
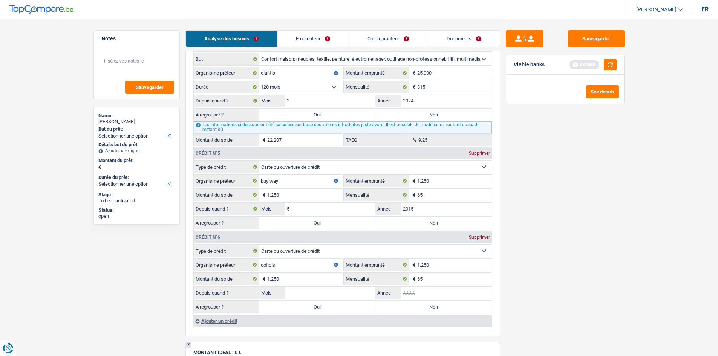
click at [438, 275] on input "Année" at bounding box center [446, 293] width 91 height 12
type input "2015"
click at [341, 275] on input "Mois" at bounding box center [330, 293] width 91 height 12
type input "5"
click at [573, 275] on div "Sauvegarder Viable banks Refresh See details" at bounding box center [565, 187] width 130 height 314
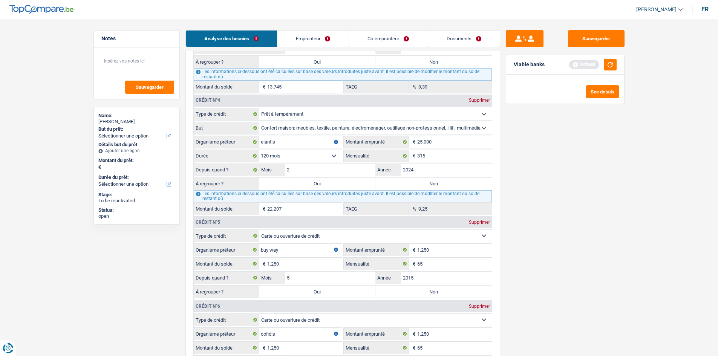
scroll to position [829, 0]
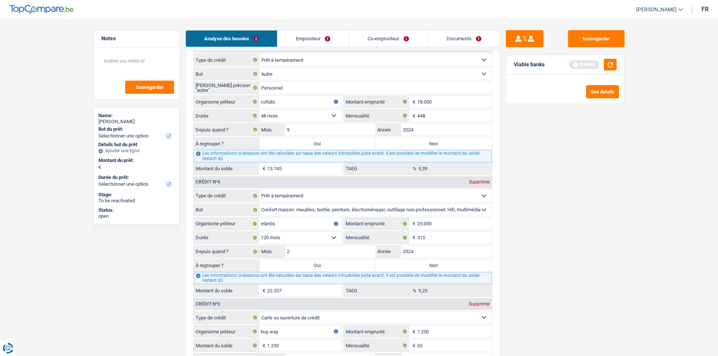
click at [330, 144] on label "Oui" at bounding box center [317, 144] width 116 height 12
click at [330, 144] on input "Oui" at bounding box center [317, 144] width 116 height 12
radio input "true"
type input "13.745"
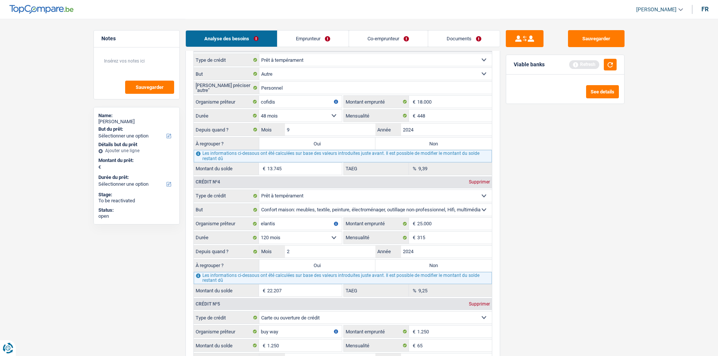
type input "13.745"
select select "refinancing"
select select "60"
select select "refinancing"
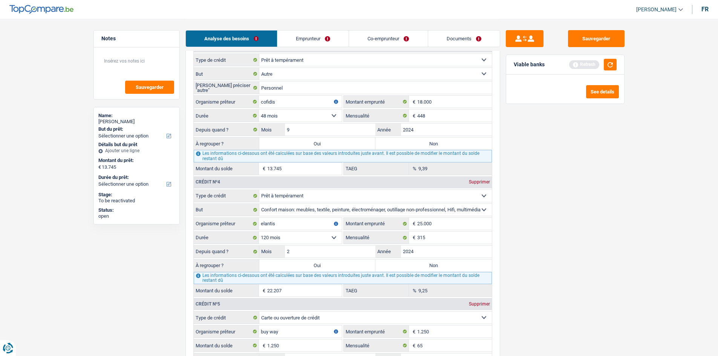
select select "60"
select select "refinancing"
select select "60"
select select "refinancing"
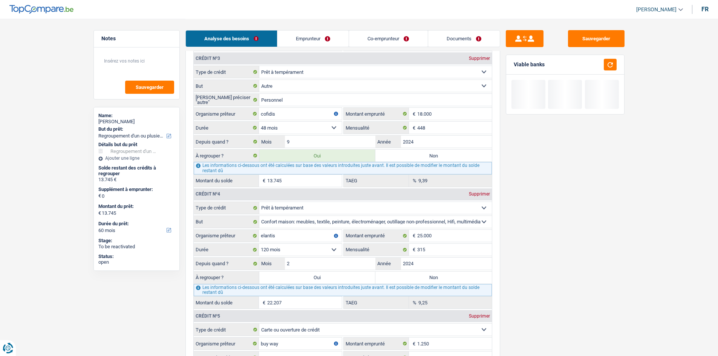
click at [313, 275] on label "Oui" at bounding box center [317, 278] width 116 height 12
click at [313, 275] on input "Oui" at bounding box center [317, 278] width 116 height 12
radio input "true"
select select "120"
type input "35.952"
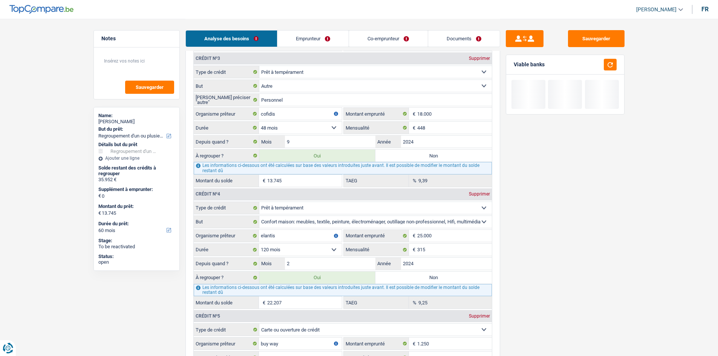
select select "120"
type input "35.952"
select select "120"
type input "35.952"
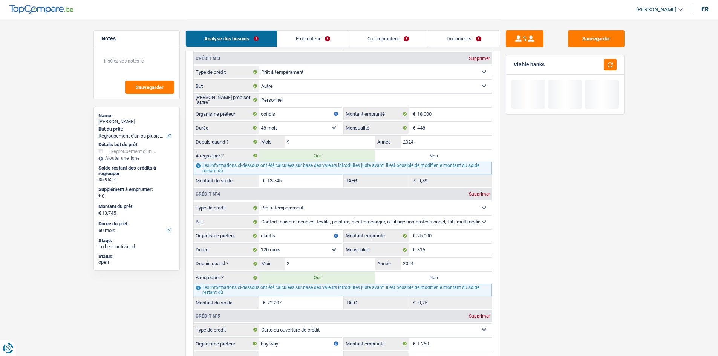
type input "35.952"
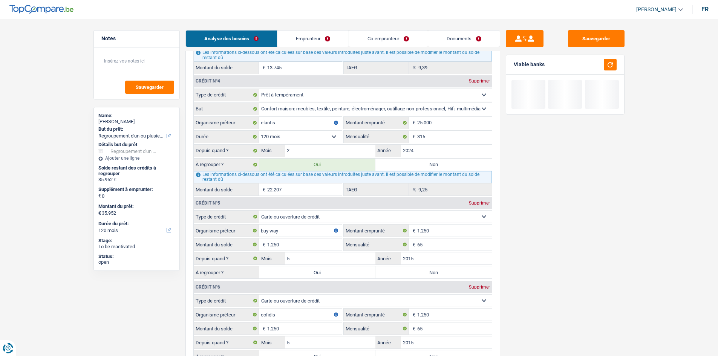
click at [325, 273] on label "Oui" at bounding box center [317, 273] width 116 height 12
click at [325, 273] on input "Oui" at bounding box center [317, 273] width 116 height 12
radio input "true"
type input "37.202"
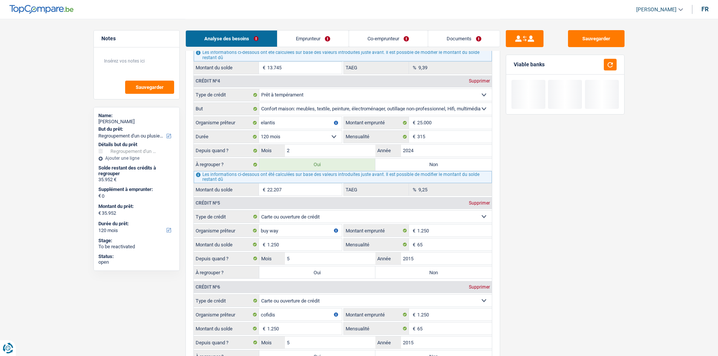
type input "37.202"
select select "144"
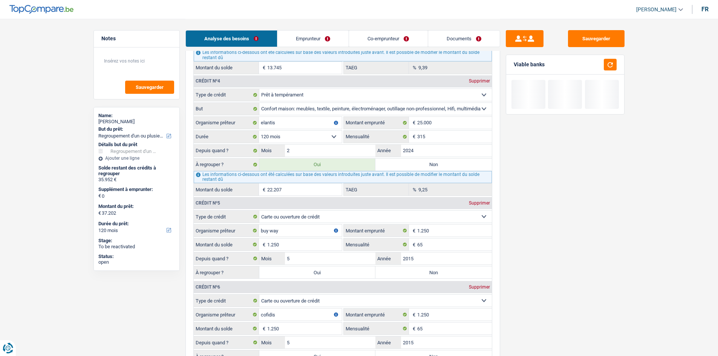
select select "144"
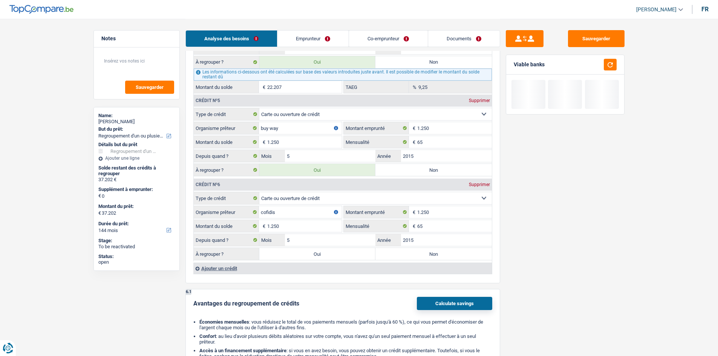
scroll to position [1056, 0]
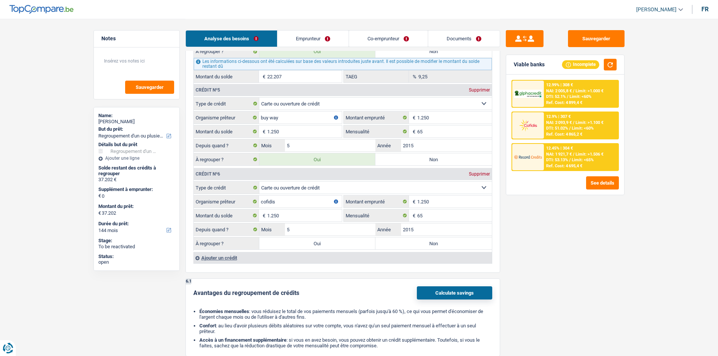
click at [336, 250] on label "Oui" at bounding box center [317, 243] width 116 height 12
click at [336, 250] on input "Oui" at bounding box center [317, 243] width 116 height 12
radio input "true"
type input "38.452"
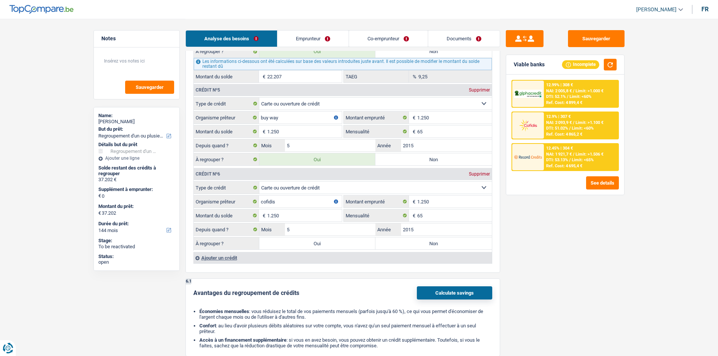
type input "38.452"
click at [323, 40] on link "Emprunteur" at bounding box center [312, 39] width 71 height 16
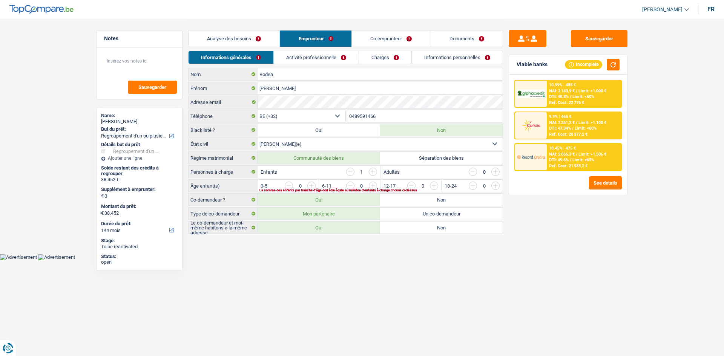
click at [322, 56] on link "Activité professionnelle" at bounding box center [316, 57] width 85 height 12
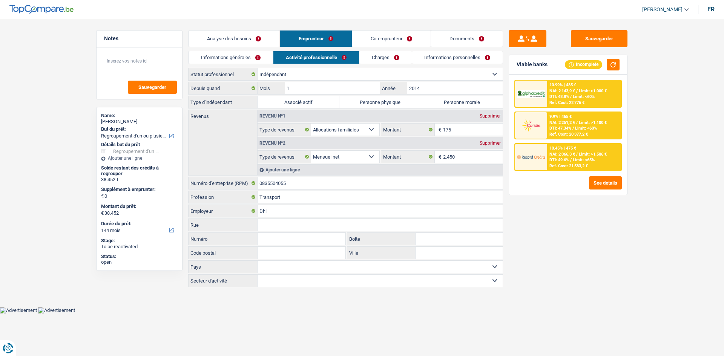
click at [263, 59] on link "Informations générales" at bounding box center [230, 57] width 84 height 12
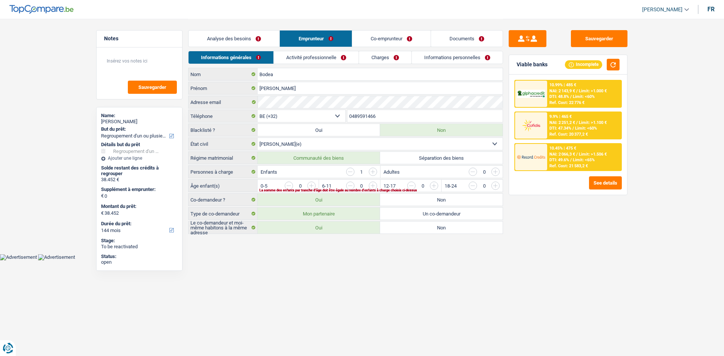
click at [308, 187] on input "button" at bounding box center [464, 188] width 314 height 12
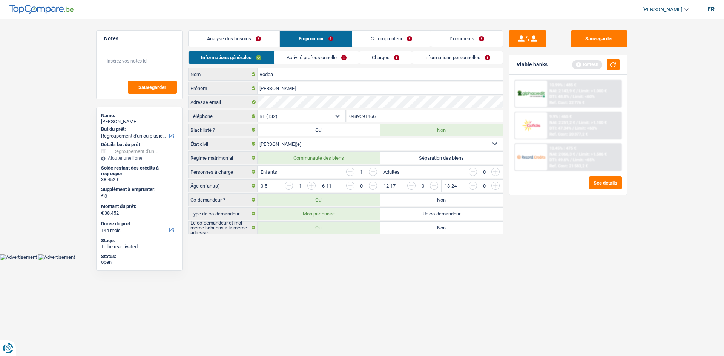
click at [331, 60] on link "Activité professionnelle" at bounding box center [316, 57] width 85 height 12
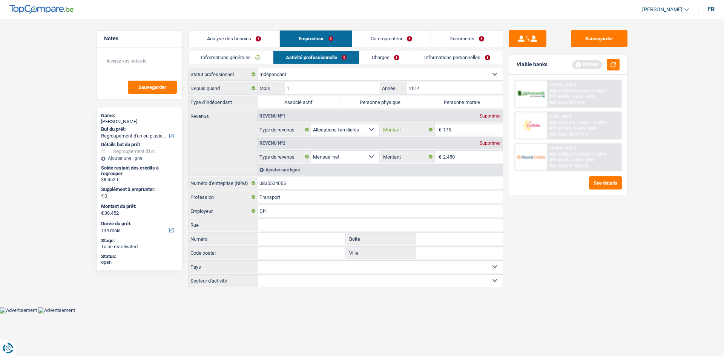
click at [466, 129] on input "175" at bounding box center [473, 130] width 60 height 12
click at [255, 59] on link "Informations générales" at bounding box center [230, 57] width 84 height 12
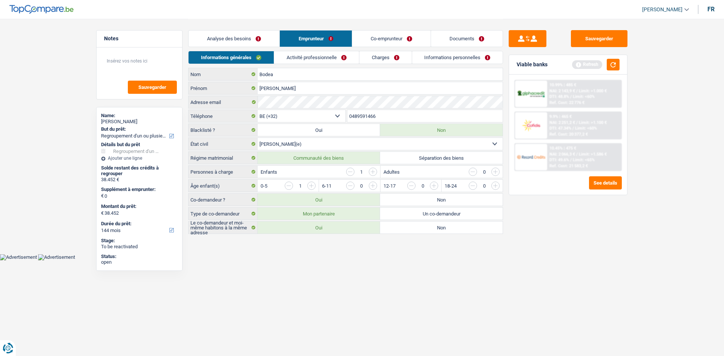
click at [326, 59] on link "Activité professionnelle" at bounding box center [316, 57] width 85 height 12
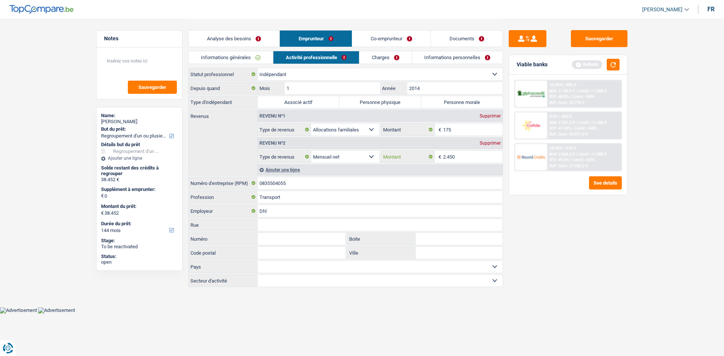
click at [470, 161] on input "2.450" at bounding box center [473, 157] width 60 height 12
drag, startPoint x: 310, startPoint y: 184, endPoint x: 283, endPoint y: 187, distance: 27.4
click at [231, 187] on div "0835504055 Numéro d'entreprise (RPM)" at bounding box center [345, 183] width 314 height 12
drag, startPoint x: 389, startPoint y: 100, endPoint x: 435, endPoint y: 147, distance: 65.3
click at [389, 100] on label "Personne physique" at bounding box center [380, 102] width 82 height 12
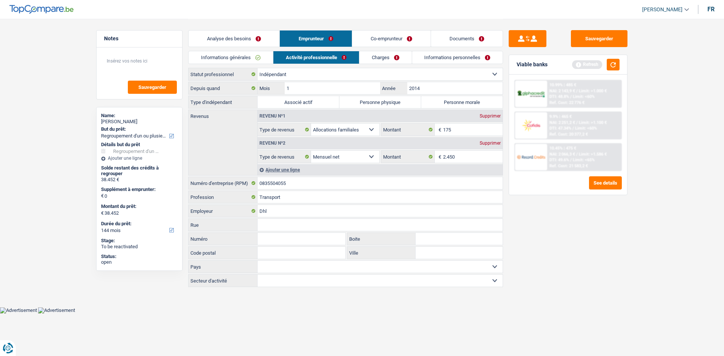
click at [389, 100] on input "Personne physique" at bounding box center [380, 102] width 82 height 12
radio input "true"
click at [397, 39] on link "Co-emprunteur" at bounding box center [391, 39] width 78 height 16
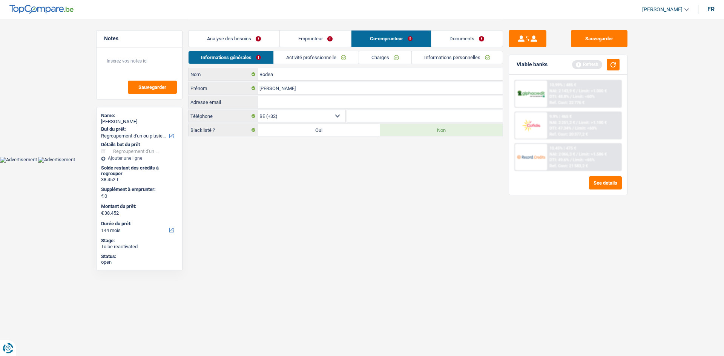
click at [332, 54] on link "Activité professionnelle" at bounding box center [316, 57] width 85 height 12
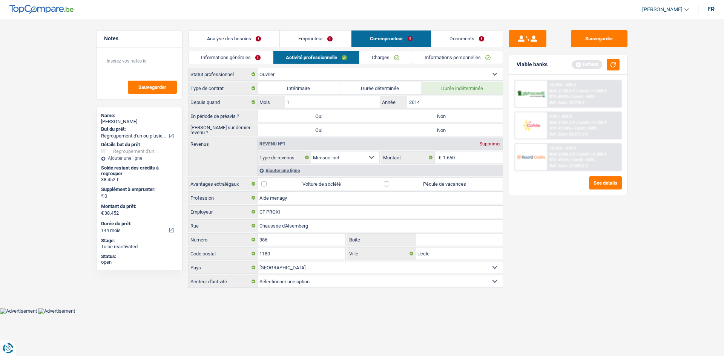
click at [432, 115] on label "Non" at bounding box center [441, 116] width 123 height 12
click at [432, 115] on input "Non" at bounding box center [441, 116] width 123 height 12
radio input "true"
click at [433, 127] on label "Non" at bounding box center [441, 130] width 123 height 12
click at [433, 127] on input "Non" at bounding box center [441, 130] width 123 height 12
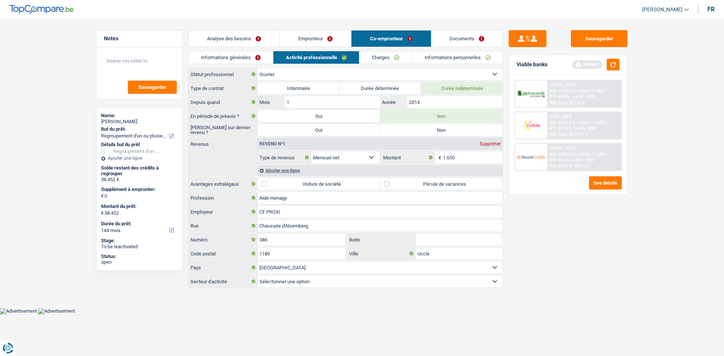
radio input "true"
click at [427, 101] on input "2014" at bounding box center [454, 102] width 95 height 12
click at [316, 173] on div "Ajouter une ligne" at bounding box center [379, 170] width 245 height 11
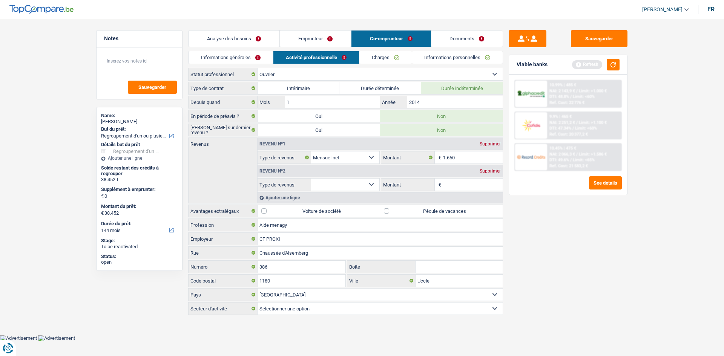
click at [355, 185] on select "Allocation d'handicap Allocations chômage Allocations familiales Chèques repas …" at bounding box center [345, 185] width 68 height 12
select select "mealVouchers"
click at [311, 179] on select "Allocation d'handicap Allocations chômage Allocations familiales Chèques repas …" at bounding box center [345, 185] width 68 height 12
click at [453, 183] on input "Montant par jour" at bounding box center [473, 185] width 60 height 12
click at [460, 216] on label "Pécule de vacances" at bounding box center [441, 211] width 123 height 12
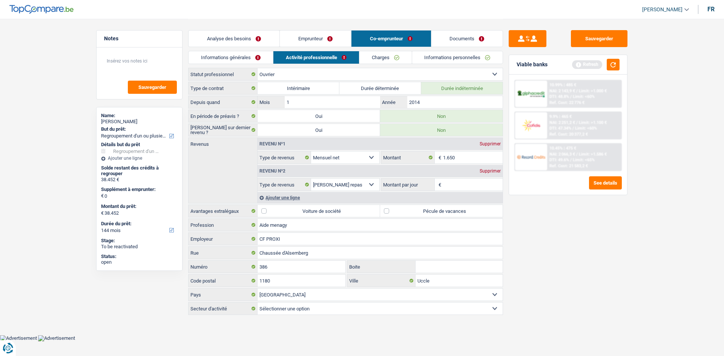
click at [460, 216] on input "Pécule de vacances" at bounding box center [441, 211] width 123 height 12
checkbox input "true"
click at [290, 227] on input "Aide menagy" at bounding box center [379, 225] width 245 height 12
type input "Aide menagère"
click at [438, 99] on input "2014" at bounding box center [454, 102] width 95 height 12
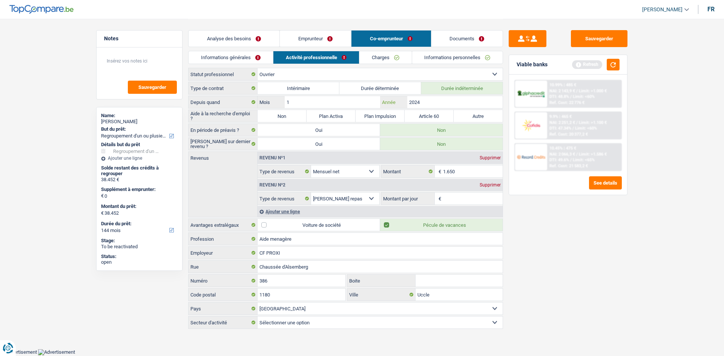
type input "2024"
click at [318, 107] on input "1" at bounding box center [332, 102] width 95 height 12
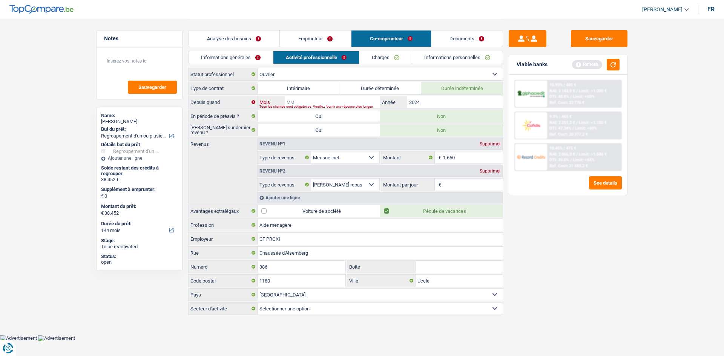
type input "1"
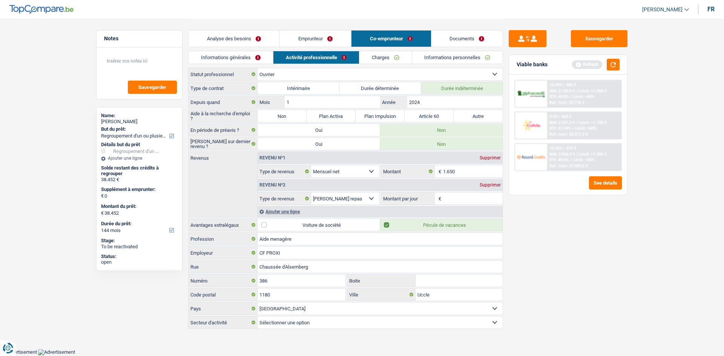
click at [291, 113] on label "Non" at bounding box center [281, 116] width 49 height 12
click at [291, 113] on input "Non" at bounding box center [281, 116] width 49 height 12
radio input "true"
click at [452, 102] on input "2024" at bounding box center [454, 102] width 95 height 12
type input "2025"
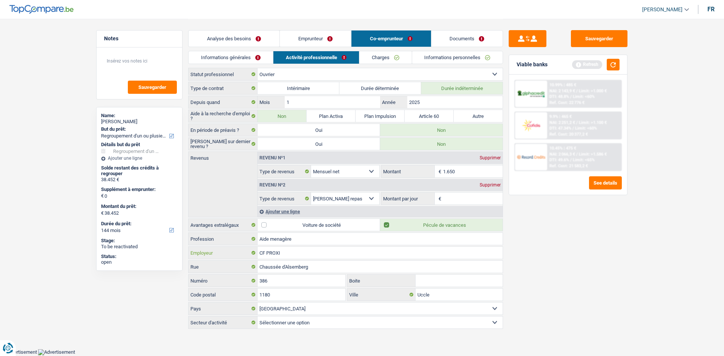
click at [316, 253] on input "CF PROXI" at bounding box center [379, 253] width 245 height 12
click at [307, 275] on input "1180" at bounding box center [301, 295] width 88 height 12
click at [440, 275] on input "Uccle" at bounding box center [458, 295] width 87 height 12
type input "U"
click at [317, 275] on input "1180" at bounding box center [301, 295] width 88 height 12
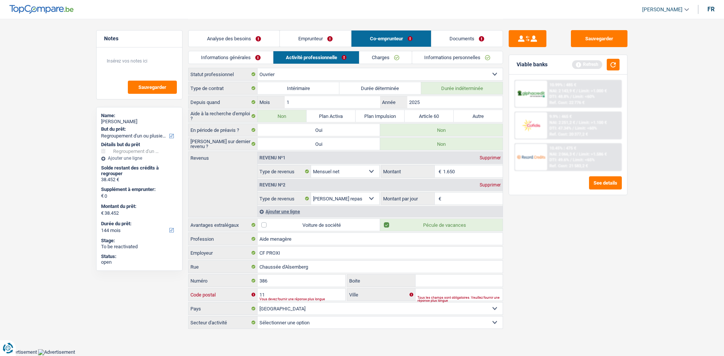
type input "1"
click at [299, 275] on input "386" at bounding box center [301, 281] width 88 height 12
type input "3"
click at [321, 263] on input "Chaussée d'Alsemberg" at bounding box center [379, 267] width 245 height 12
type input "C"
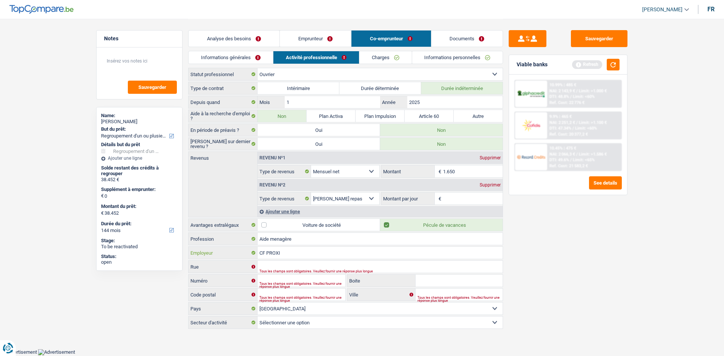
click at [288, 254] on input "CF PROXI" at bounding box center [379, 253] width 245 height 12
type input "C"
type input "compagnie menage"
drag, startPoint x: 545, startPoint y: 251, endPoint x: 495, endPoint y: 218, distance: 60.4
click at [545, 251] on div "Sauvegarder Viable banks Refresh 10.99% | 485 € NAI: 2 143,9 € / Limit: >1.000 …" at bounding box center [568, 187] width 130 height 314
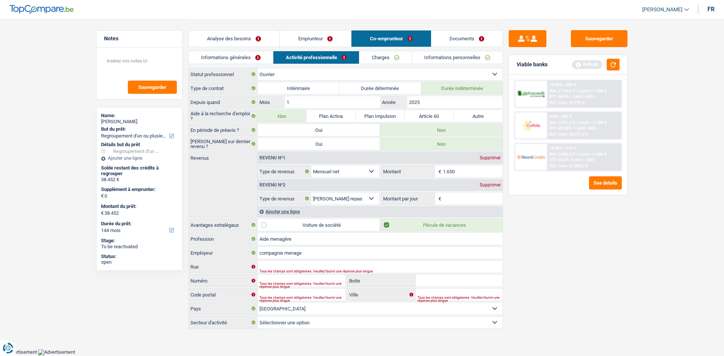
click at [456, 197] on input "Montant par jour" at bounding box center [473, 199] width 60 height 12
click at [463, 176] on input "1.650" at bounding box center [473, 171] width 60 height 12
type input "1.600"
click at [549, 223] on div "Sauvegarder Viable banks Refresh 10.99% | 485 € NAI: 2 143,9 € / Limit: >1.000 …" at bounding box center [568, 187] width 130 height 314
click at [461, 201] on input "Montant par jour" at bounding box center [473, 199] width 60 height 12
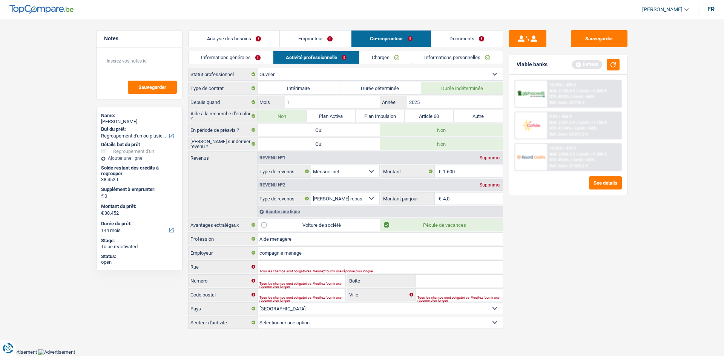
click at [552, 248] on div "Sauvegarder Viable banks Refresh 10.99% | 485 € NAI: 2 143,9 € / Limit: >1.000 …" at bounding box center [568, 187] width 130 height 314
click at [468, 199] on input "4,0" at bounding box center [473, 199] width 60 height 12
type input "4"
type input "5,0"
click at [573, 230] on div "Sauvegarder Viable banks Refresh 10.99% | 485 € NAI: 2 143,9 € / Limit: >1.000 …" at bounding box center [568, 187] width 130 height 314
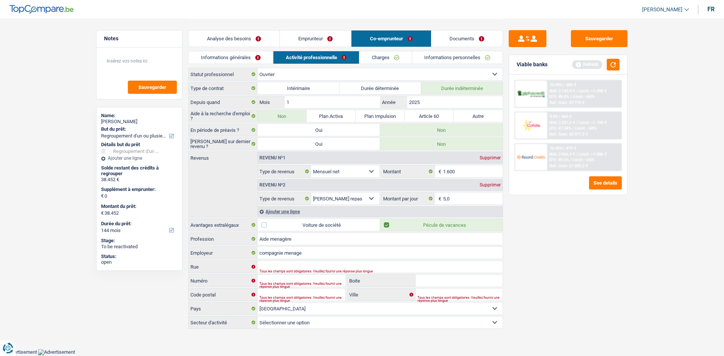
click at [376, 55] on link "Charges" at bounding box center [385, 57] width 52 height 12
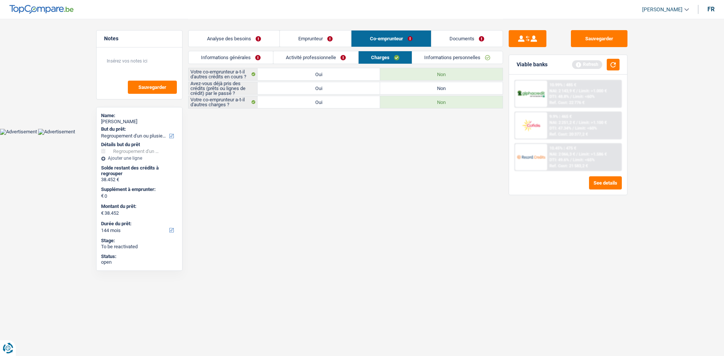
click at [340, 86] on label "Oui" at bounding box center [318, 88] width 123 height 12
click at [340, 86] on input "Oui" at bounding box center [318, 88] width 123 height 12
radio input "true"
click at [470, 61] on link "Informations personnelles" at bounding box center [457, 57] width 91 height 12
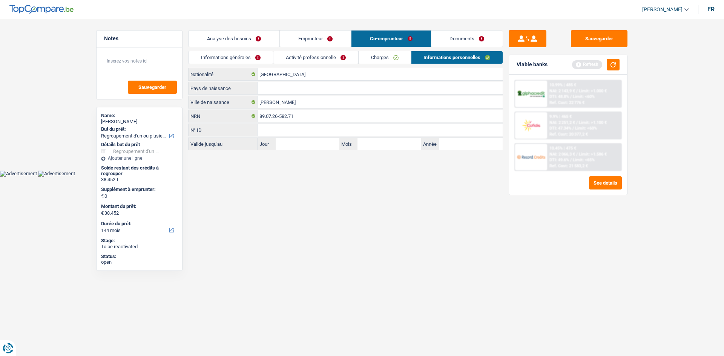
click at [248, 56] on link "Informations générales" at bounding box center [230, 57] width 84 height 12
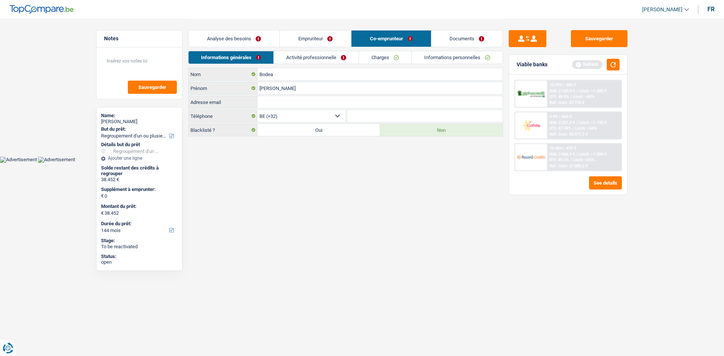
click at [459, 54] on link "Informations personnelles" at bounding box center [457, 57] width 91 height 12
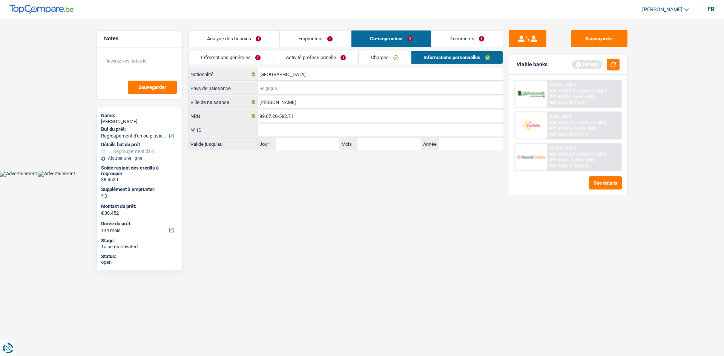
click at [337, 84] on input "Pays de naissance" at bounding box center [379, 88] width 245 height 12
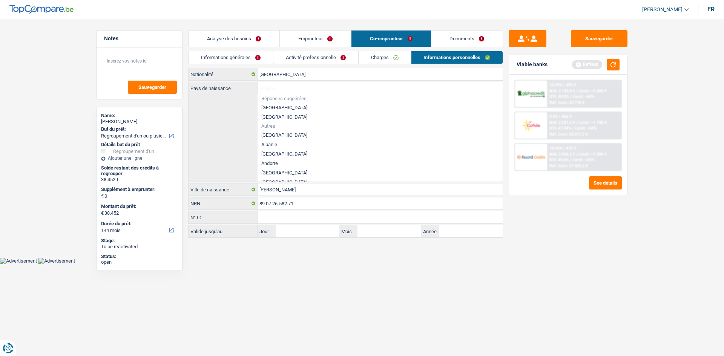
drag, startPoint x: 529, startPoint y: 296, endPoint x: 529, endPoint y: 284, distance: 11.7
click at [534, 275] on div "Sauvegarder Viable banks Refresh 10.99% | 485 € NAI: 2 143,9 € / Limit: >1.000 …" at bounding box center [568, 187] width 130 height 314
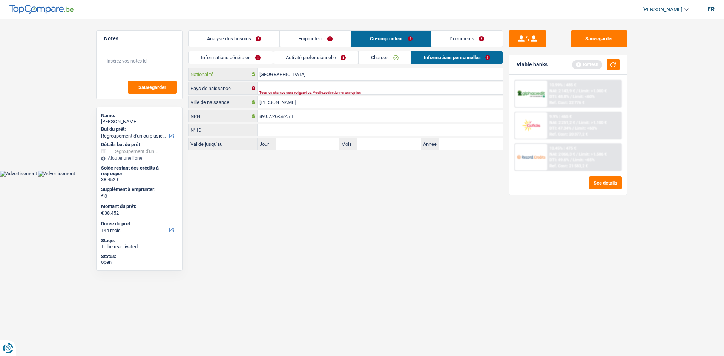
click at [278, 72] on input "[GEOGRAPHIC_DATA]" at bounding box center [379, 74] width 245 height 12
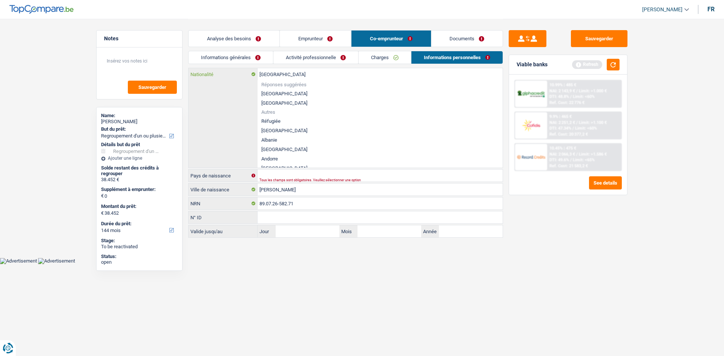
type input "Belgiqu"
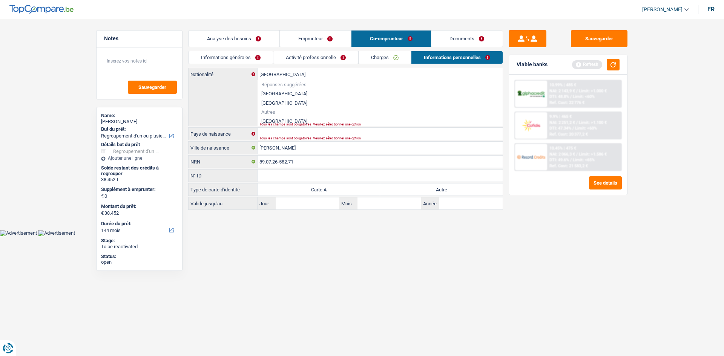
click at [297, 119] on li "Roumanie" at bounding box center [379, 120] width 245 height 9
type input "Roumanie"
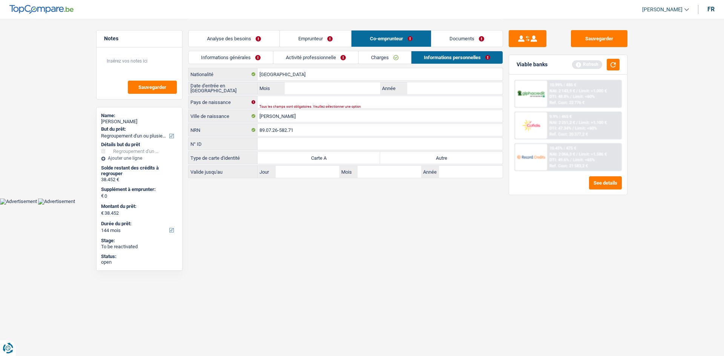
click at [306, 33] on link "Emprunteur" at bounding box center [315, 39] width 71 height 16
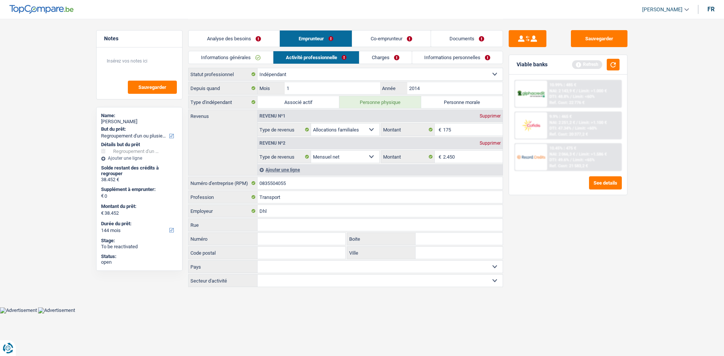
click at [482, 59] on link "Informations personnelles" at bounding box center [457, 57] width 91 height 12
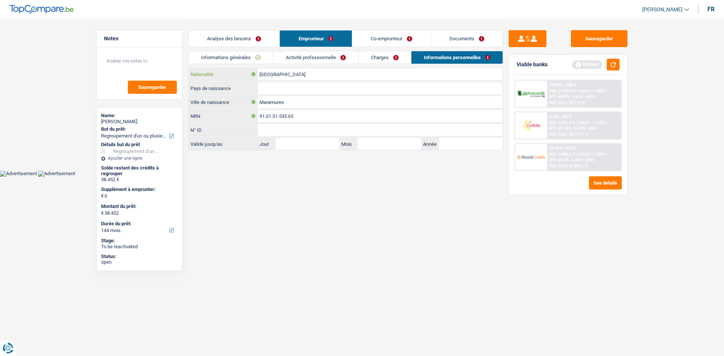
click at [293, 80] on input "[GEOGRAPHIC_DATA]" at bounding box center [379, 74] width 245 height 12
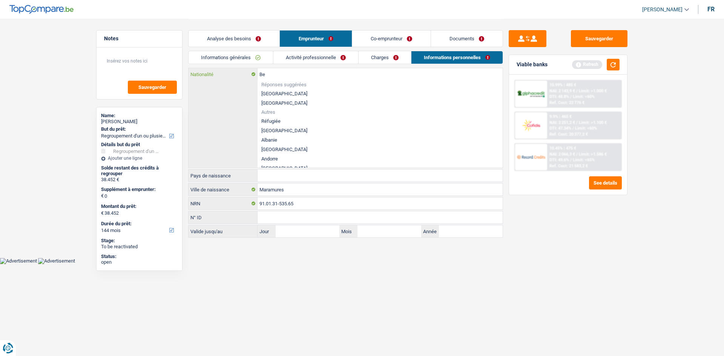
type input "B"
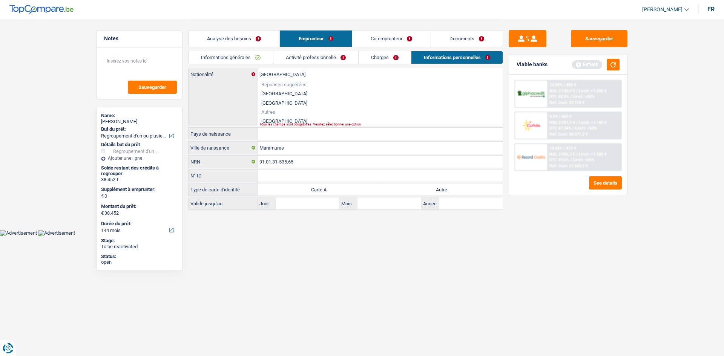
click at [304, 117] on li "Roumanie" at bounding box center [379, 120] width 245 height 9
type input "Roumanie"
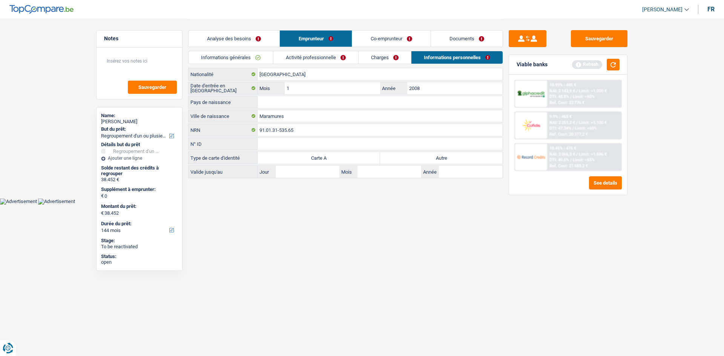
click at [452, 155] on label "Autre" at bounding box center [441, 158] width 123 height 12
click at [452, 155] on input "Autre" at bounding box center [441, 158] width 123 height 12
radio input "true"
click at [280, 104] on input "Pays de naissance" at bounding box center [379, 102] width 245 height 12
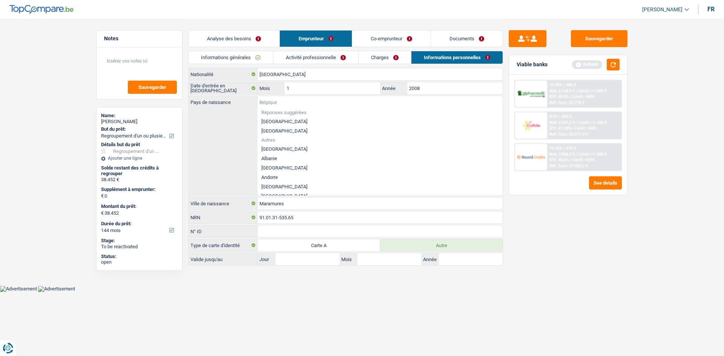
type input "r"
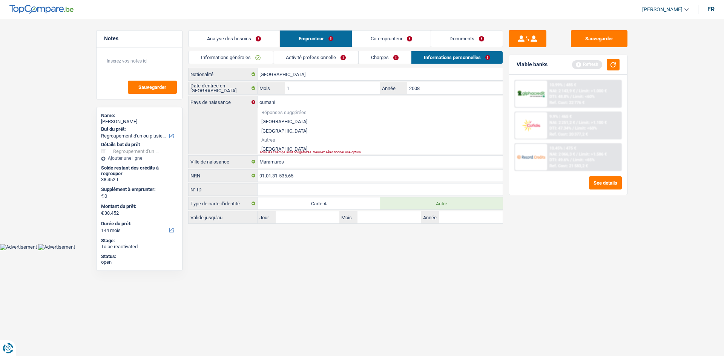
click at [293, 148] on li "Roumanie" at bounding box center [379, 148] width 245 height 9
type input "Roumanie"
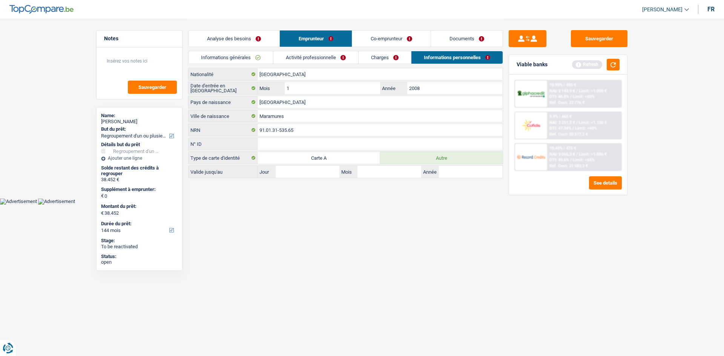
drag, startPoint x: 403, startPoint y: 40, endPoint x: 401, endPoint y: 59, distance: 18.6
click at [403, 40] on link "Co-emprunteur" at bounding box center [391, 39] width 78 height 16
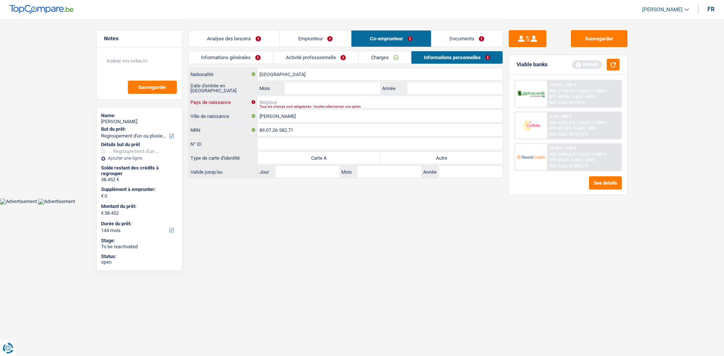
click at [279, 100] on input "Pays de naissance" at bounding box center [379, 102] width 245 height 12
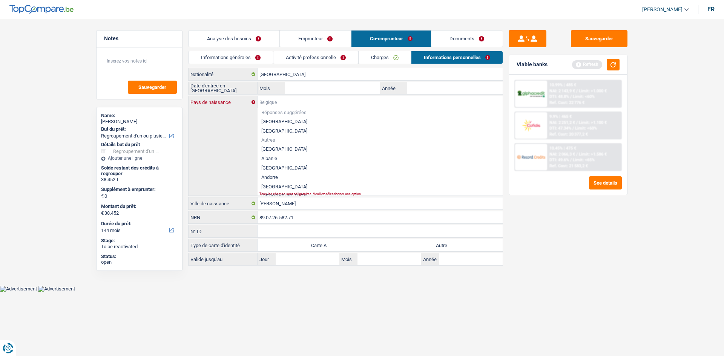
type input "r"
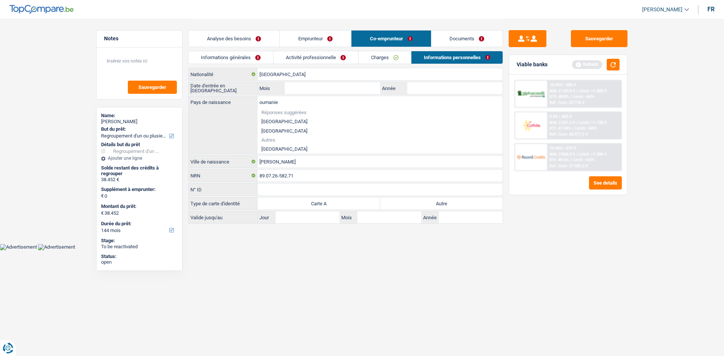
click at [280, 148] on li "Roumanie" at bounding box center [379, 148] width 245 height 9
type input "Roumanie"
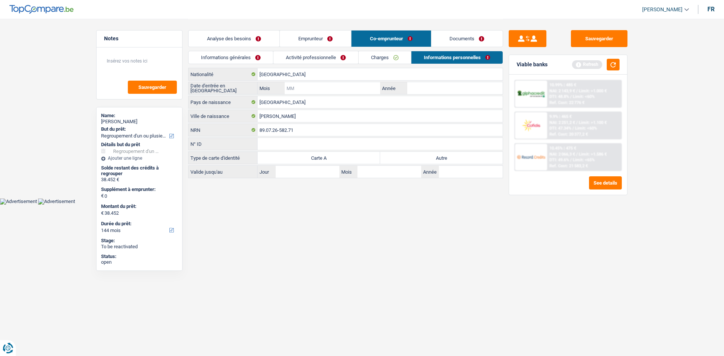
click at [352, 83] on input "Mois" at bounding box center [332, 88] width 95 height 12
click at [438, 161] on label "Autre" at bounding box center [441, 158] width 123 height 12
click at [438, 161] on input "Autre" at bounding box center [441, 158] width 123 height 12
radio input "true"
click at [426, 87] on input "Année" at bounding box center [454, 88] width 95 height 12
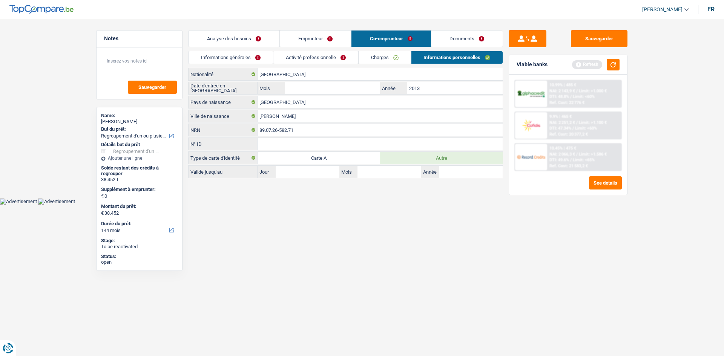
type input "2013"
click at [341, 86] on input "Mois" at bounding box center [332, 88] width 95 height 12
type input "1"
click at [374, 205] on html "Vous avez le contrôle de vos données Nous utilisons des cookies, tout comme nos…" at bounding box center [362, 102] width 724 height 205
drag, startPoint x: 218, startPoint y: 48, endPoint x: 238, endPoint y: 41, distance: 21.0
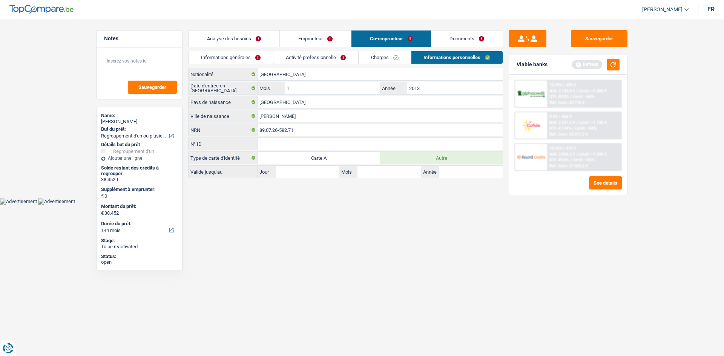
click at [218, 48] on div "Analyse des besoins Emprunteur Co-emprunteur Documents" at bounding box center [345, 35] width 315 height 32
click at [244, 39] on link "Analyse des besoins" at bounding box center [233, 39] width 91 height 16
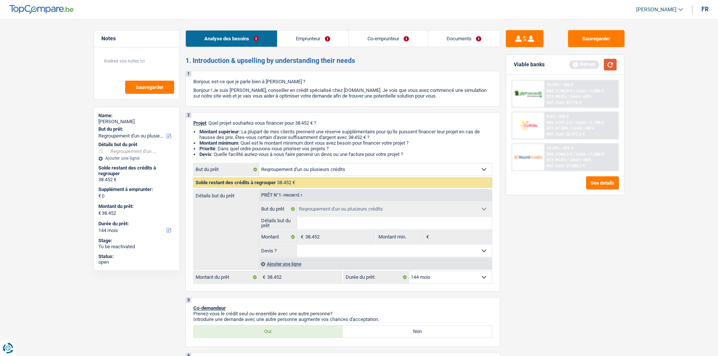
click at [573, 67] on button "button" at bounding box center [610, 65] width 13 height 12
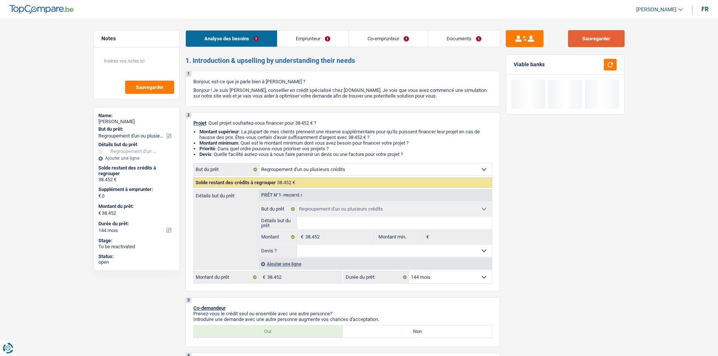
click at [573, 44] on button "Sauvegarder" at bounding box center [596, 38] width 57 height 17
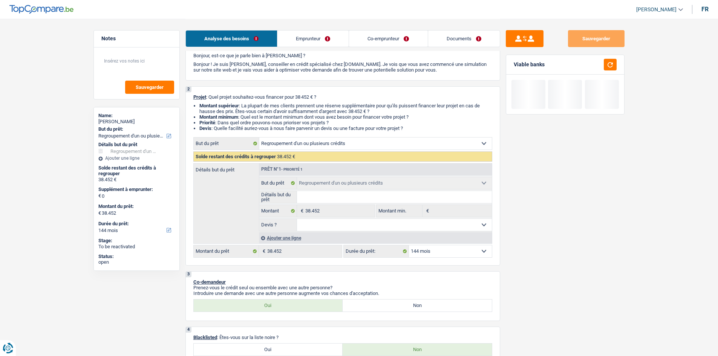
scroll to position [151, 0]
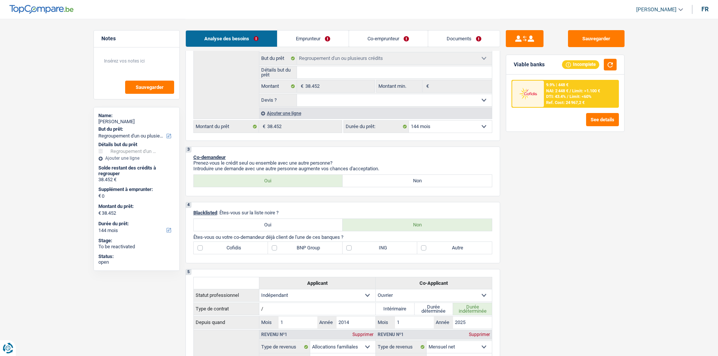
click at [434, 129] on select "12 mois 18 mois 24 mois 30 mois 36 mois 42 mois 48 mois 60 mois 72 mois 84 mois…" at bounding box center [450, 127] width 83 height 12
select select "120"
click at [409, 121] on select "12 mois 18 mois 24 mois 30 mois 36 mois 42 mois 48 mois 60 mois 72 mois 84 mois…" at bounding box center [450, 127] width 83 height 12
select select "120"
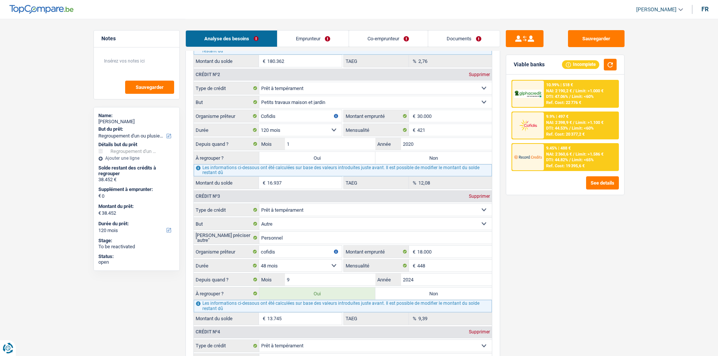
scroll to position [754, 0]
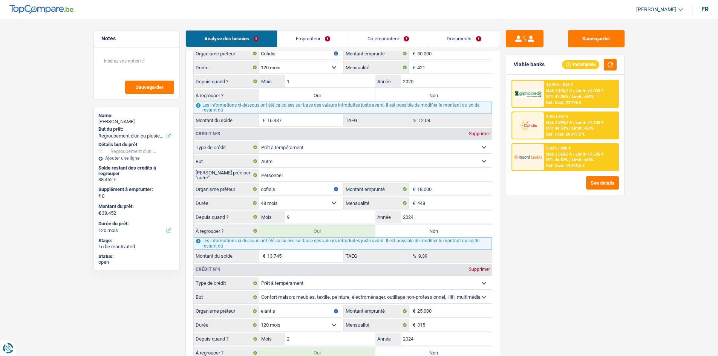
click at [302, 95] on label "Oui" at bounding box center [317, 95] width 116 height 12
click at [302, 95] on input "Oui" at bounding box center [317, 95] width 116 height 12
radio input "true"
select select "144"
type input "55.389"
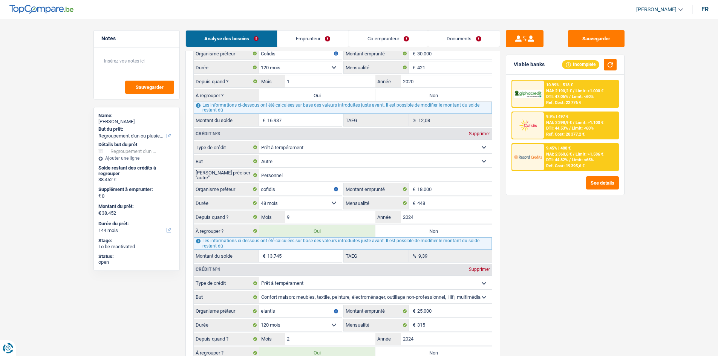
select select "144"
type input "55.389"
select select "144"
type input "55.389"
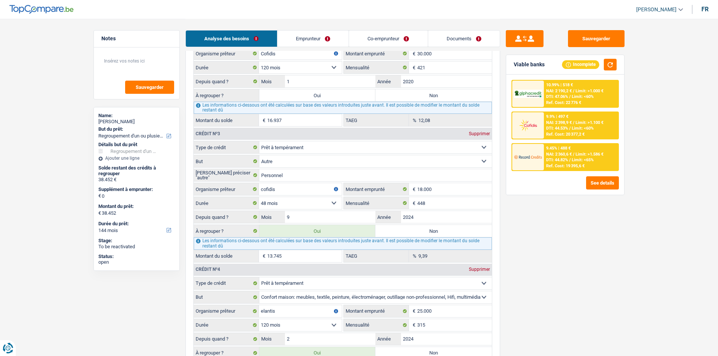
type input "55.389"
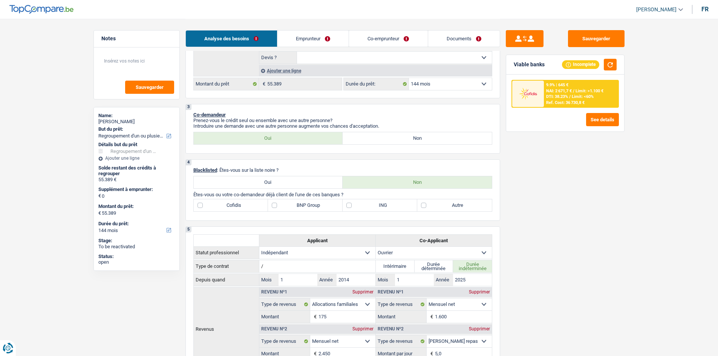
scroll to position [151, 0]
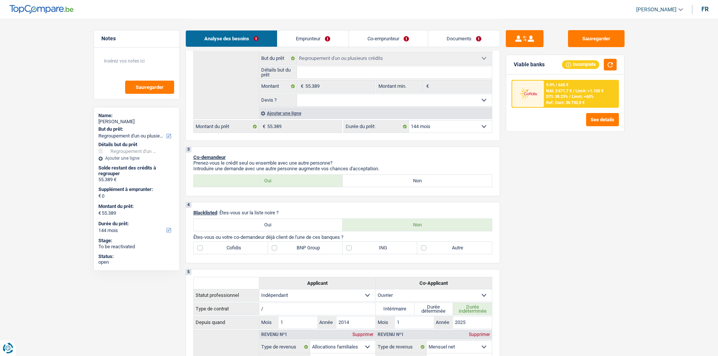
click at [448, 130] on select "12 mois 18 mois 24 mois 30 mois 36 mois 42 mois 48 mois 60 mois 72 mois 84 mois…" at bounding box center [450, 127] width 83 height 12
select select "120"
click at [409, 121] on select "12 mois 18 mois 24 mois 30 mois 36 mois 42 mois 48 mois 60 mois 72 mois 84 mois…" at bounding box center [450, 127] width 83 height 12
select select "120"
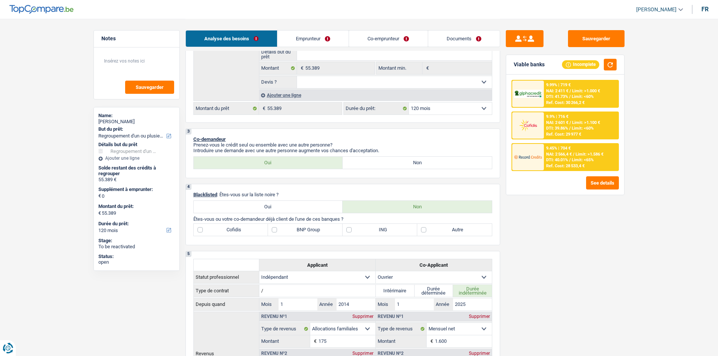
scroll to position [188, 0]
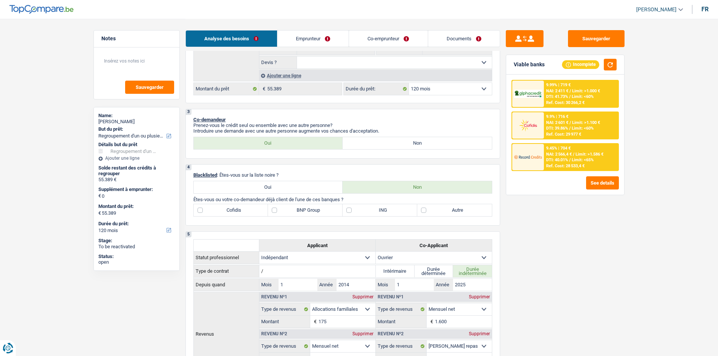
click at [257, 207] on label "Cofidis" at bounding box center [231, 210] width 75 height 12
click at [257, 207] on input "Cofidis" at bounding box center [231, 210] width 75 height 12
checkbox input "true"
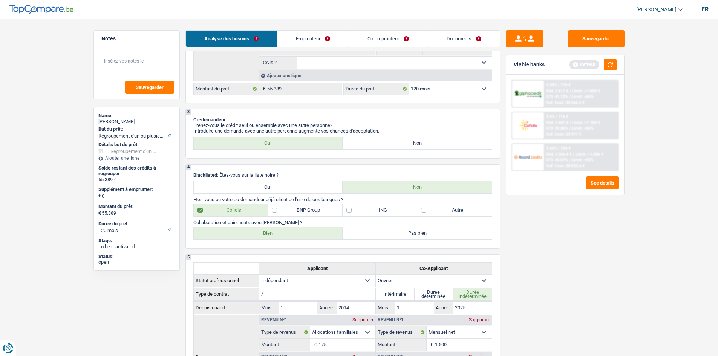
click at [257, 230] on label "Bien" at bounding box center [268, 233] width 149 height 12
click at [257, 230] on input "Bien" at bounding box center [268, 233] width 149 height 12
radio input "true"
click at [468, 216] on label "Autre" at bounding box center [454, 210] width 75 height 12
click at [468, 216] on input "Autre" at bounding box center [454, 210] width 75 height 12
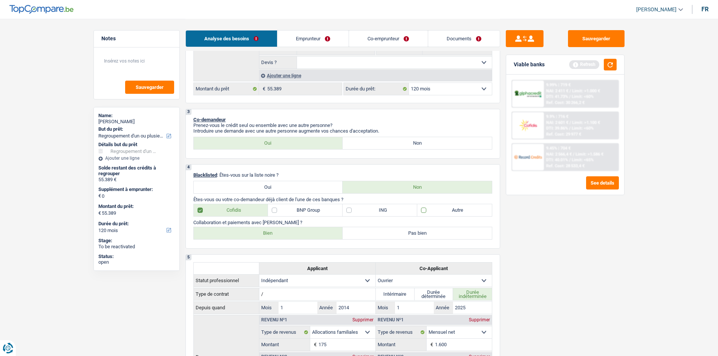
checkbox input "true"
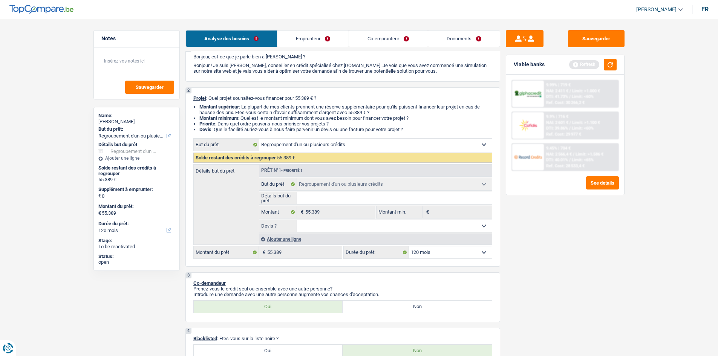
scroll to position [38, 0]
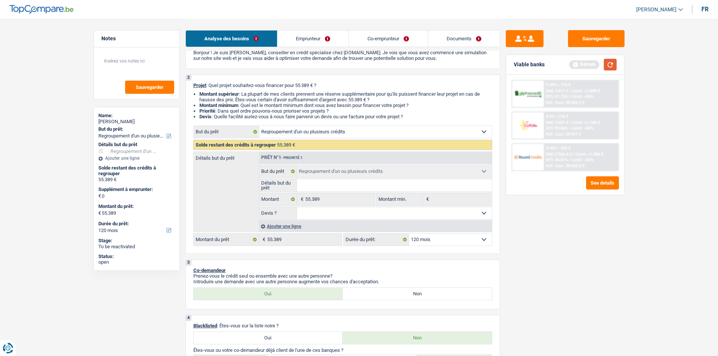
click at [573, 63] on button "button" at bounding box center [610, 65] width 13 height 12
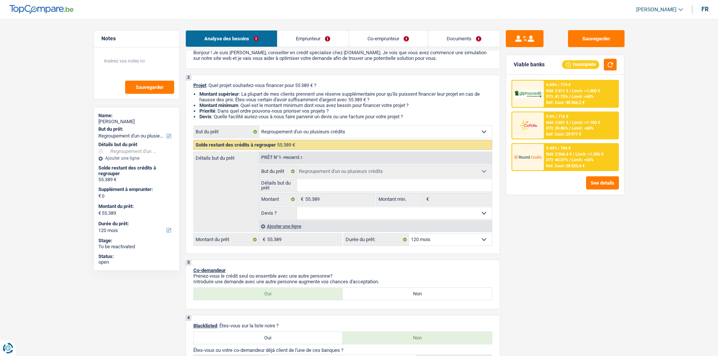
click at [566, 159] on span "DTI: 40.01%" at bounding box center [557, 160] width 22 height 5
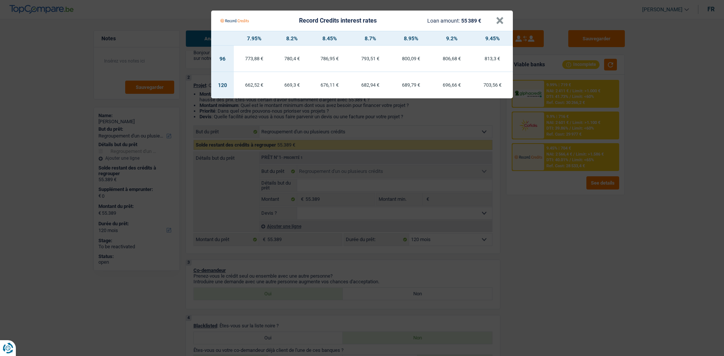
click at [538, 199] on Credits "Record Credits interest rates Loan amount: 55 389 € × 7.95% 8.2% 8.45% 8.7% 8.9…" at bounding box center [362, 178] width 724 height 356
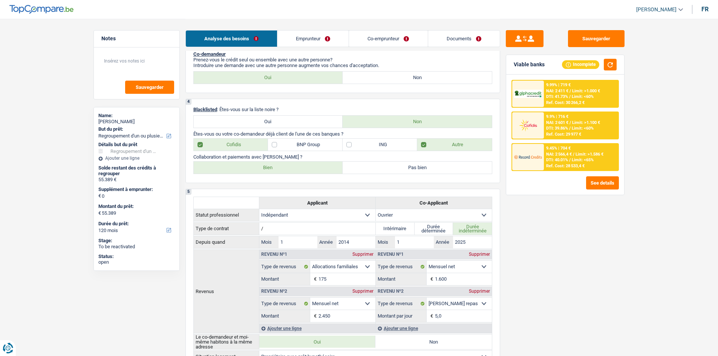
scroll to position [151, 0]
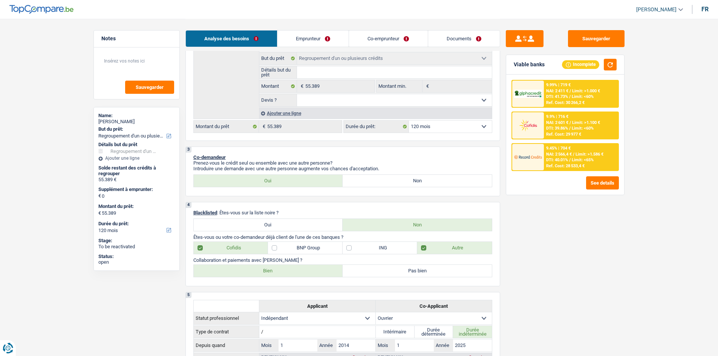
click at [309, 110] on div "Ajouter une ligne" at bounding box center [375, 113] width 233 height 11
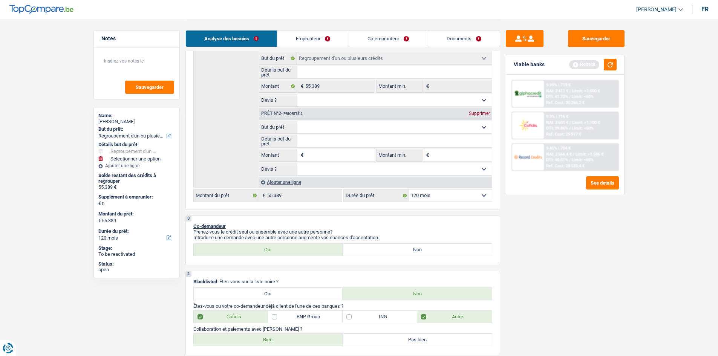
click at [345, 127] on select "Confort maison: meubles, textile, peinture, électroménager, outillage non-profe…" at bounding box center [394, 127] width 195 height 12
select select "household"
click at [297, 121] on select "Confort maison: meubles, textile, peinture, électroménager, outillage non-profe…" at bounding box center [394, 127] width 195 height 12
select select "household"
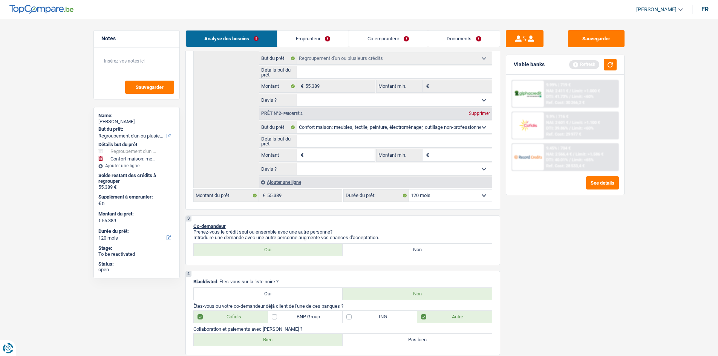
click at [333, 153] on input "Montant" at bounding box center [339, 155] width 69 height 12
type input "1"
type input "13"
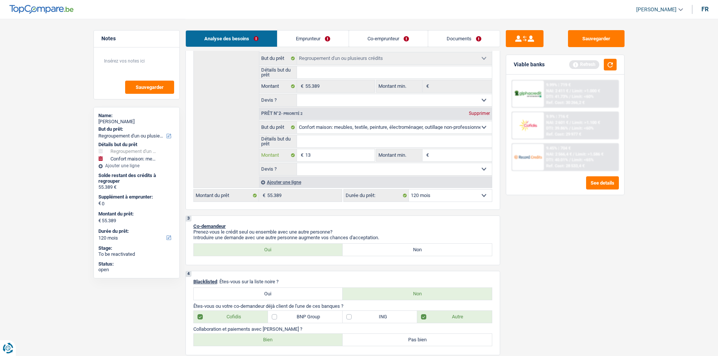
type input "130"
type input "1.300"
type input "13.000"
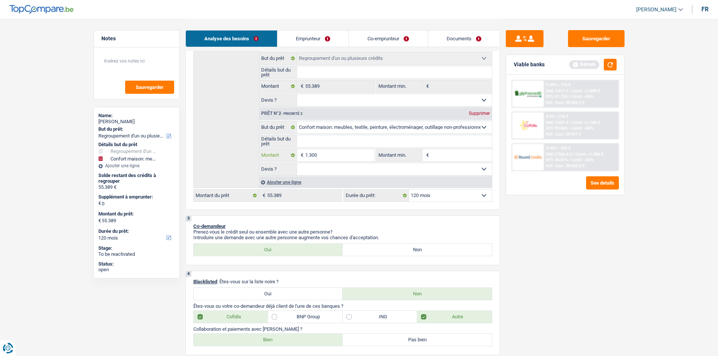
type input "13.000"
click at [573, 275] on div "Sauvegarder Viable banks Refresh 9.99% | 719 € NAI: 2 411 € / Limit: >1.000 € D…" at bounding box center [565, 187] width 130 height 314
select select "144"
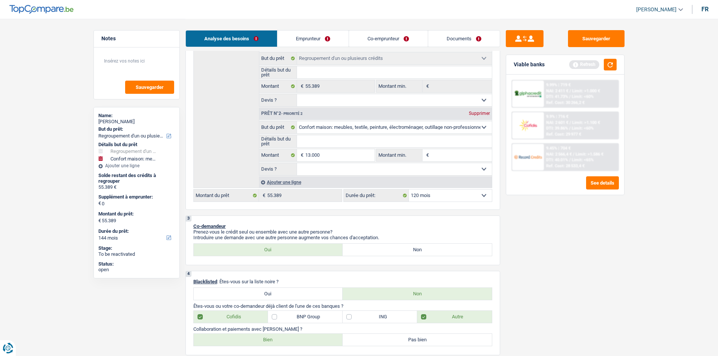
select select "144"
type input "13.000"
type input "68.389"
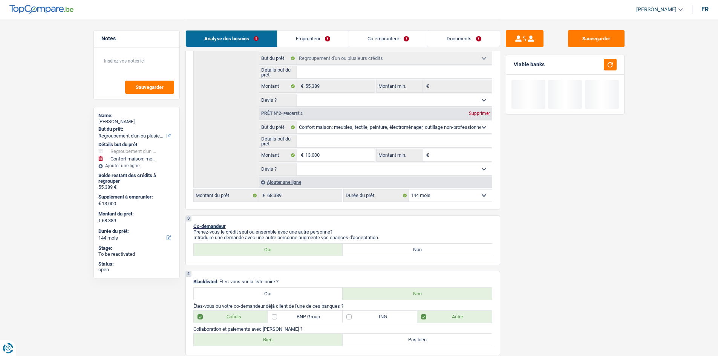
click at [491, 195] on select "12 mois 18 mois 24 mois 30 mois 36 mois 42 mois 48 mois 60 mois 72 mois 84 mois…" at bounding box center [450, 196] width 83 height 12
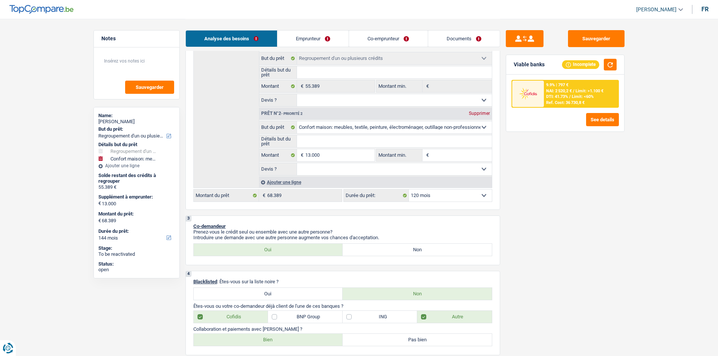
click at [409, 190] on select "12 mois 18 mois 24 mois 30 mois 36 mois 42 mois 48 mois 60 mois 72 mois 84 mois…" at bounding box center [450, 196] width 83 height 12
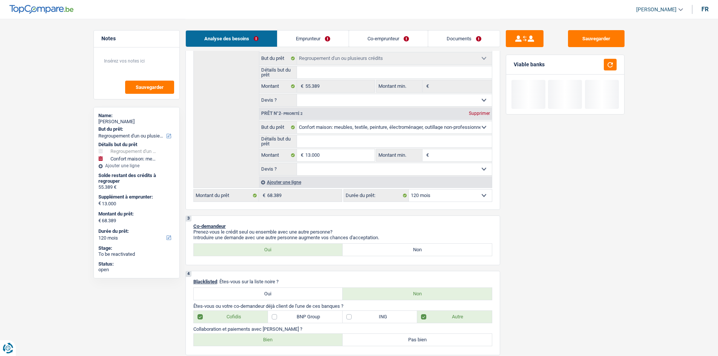
click at [573, 229] on div "Sauvegarder Viable banks" at bounding box center [565, 187] width 130 height 314
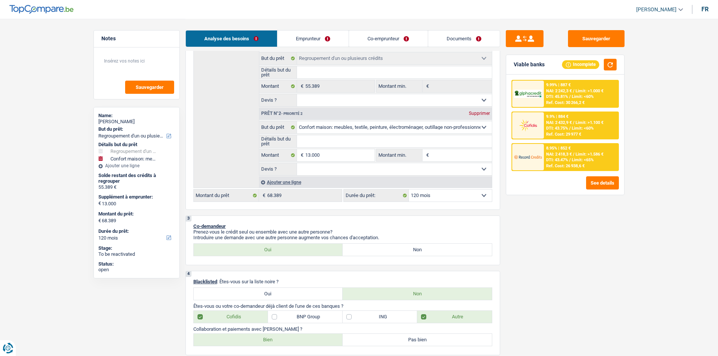
click at [354, 125] on select "Confort maison: meubles, textile, peinture, électroménager, outillage non-profe…" at bounding box center [394, 127] width 195 height 12
click at [573, 248] on div "Sauvegarder Viable banks Incomplete 9.99% | 887 € NAI: 2 242,3 € / Limit: >1.00…" at bounding box center [565, 187] width 130 height 314
click at [569, 275] on div "Sauvegarder Viable banks Incomplete 9.99% | 887 € NAI: 2 242,3 € / Limit: >1.00…" at bounding box center [565, 187] width 130 height 314
click at [356, 171] on select "Oui Non Non répondu Sélectionner une option" at bounding box center [394, 169] width 195 height 12
click at [297, 163] on select "Oui Non Non répondu Sélectionner une option" at bounding box center [394, 169] width 195 height 12
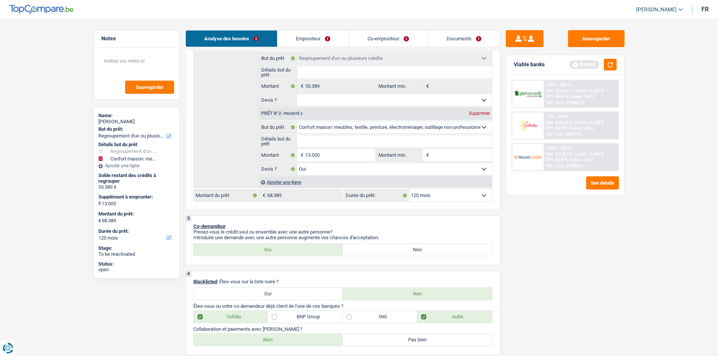
click at [363, 142] on input "Détails but du prêt" at bounding box center [394, 141] width 195 height 12
click at [536, 212] on div "Sauvegarder Viable banks Refresh 9.99% | 887 € NAI: 2 242,3 € / Limit: >1.000 €…" at bounding box center [565, 187] width 130 height 314
click at [573, 68] on button "button" at bounding box center [610, 65] width 13 height 12
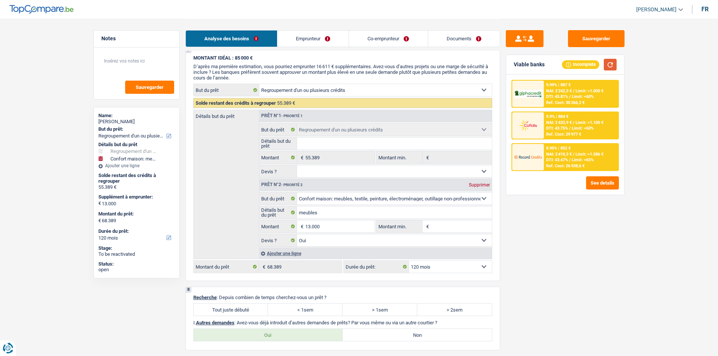
scroll to position [1607, 0]
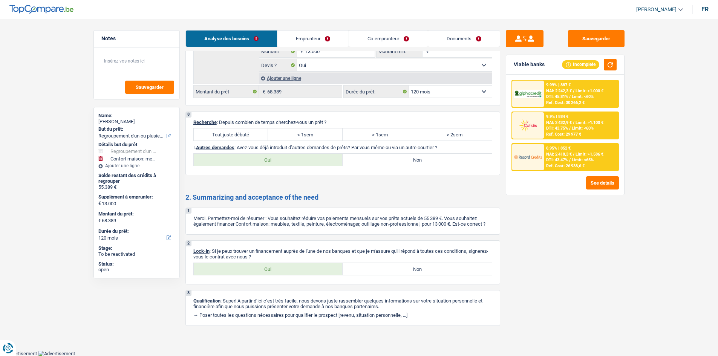
click at [241, 128] on div "Tout juste débuté < 1sem > 1sem > 2sem Tous les champs sont obligatoires. Veuil…" at bounding box center [342, 134] width 299 height 13
click at [256, 273] on label "Oui" at bounding box center [268, 269] width 149 height 12
click at [256, 273] on input "Oui" at bounding box center [268, 269] width 149 height 12
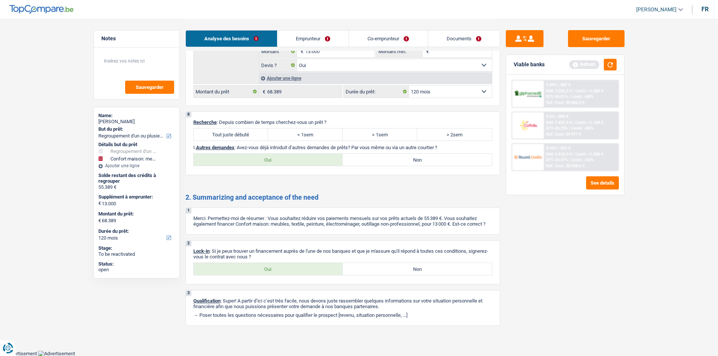
click at [246, 132] on label "Tout juste débuté" at bounding box center [231, 135] width 75 height 12
click at [246, 132] on input "Tout juste débuté" at bounding box center [231, 135] width 75 height 12
click at [398, 155] on label "Non" at bounding box center [417, 160] width 149 height 12
click at [398, 155] on input "Non" at bounding box center [417, 160] width 149 height 12
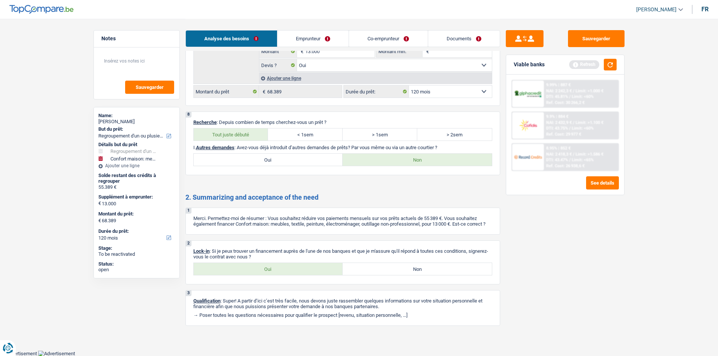
click at [295, 155] on label "Oui" at bounding box center [268, 160] width 149 height 12
click at [295, 155] on input "Oui" at bounding box center [268, 160] width 149 height 12
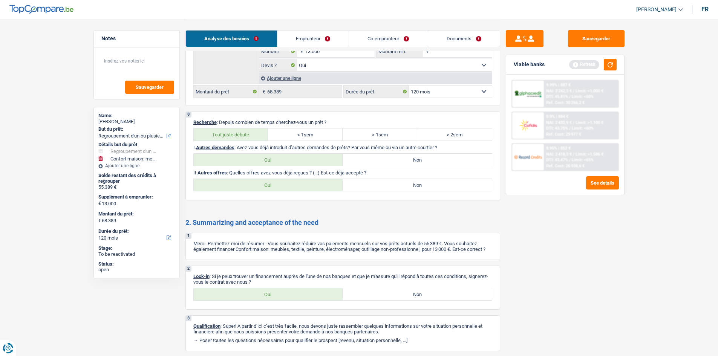
click at [440, 183] on label "Non" at bounding box center [417, 185] width 149 height 12
click at [440, 183] on input "Non" at bounding box center [417, 185] width 149 height 12
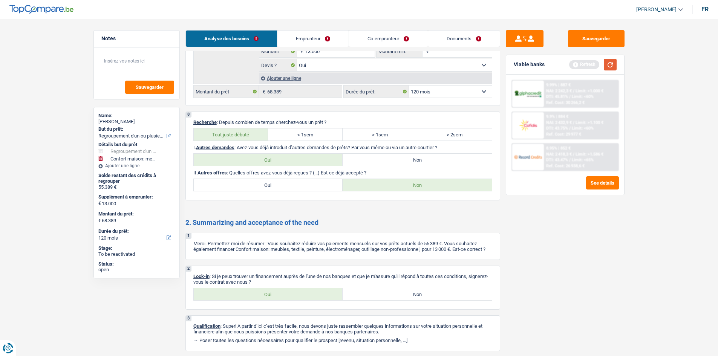
click at [573, 66] on button "button" at bounding box center [610, 65] width 13 height 12
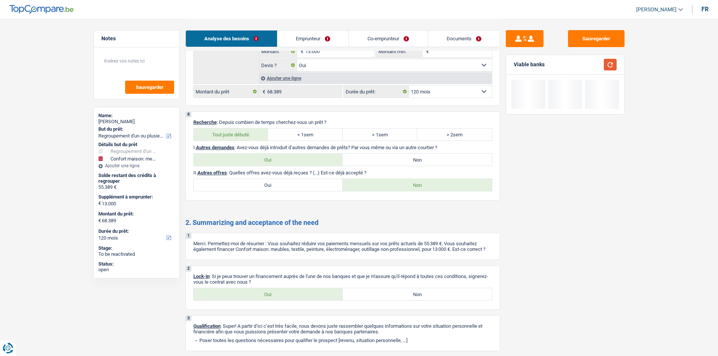
click at [573, 66] on button "button" at bounding box center [610, 65] width 13 height 12
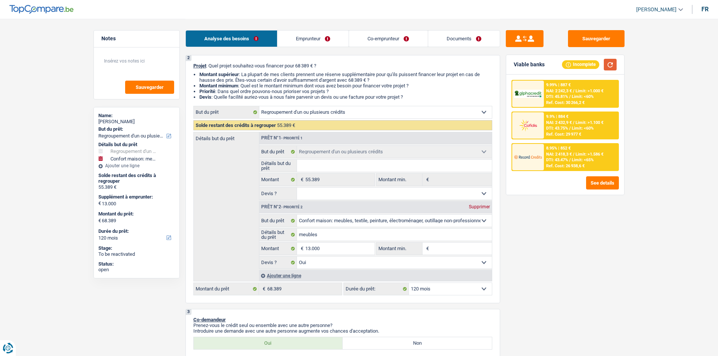
scroll to position [38, 0]
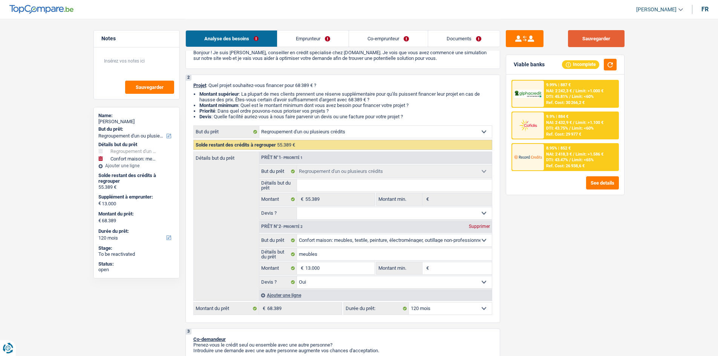
drag, startPoint x: 613, startPoint y: 39, endPoint x: 632, endPoint y: 38, distance: 19.2
click at [573, 38] on button "Sauvegarder" at bounding box center [596, 38] width 57 height 17
drag, startPoint x: 463, startPoint y: 34, endPoint x: 469, endPoint y: 31, distance: 6.1
click at [463, 34] on link "Documents" at bounding box center [464, 39] width 72 height 16
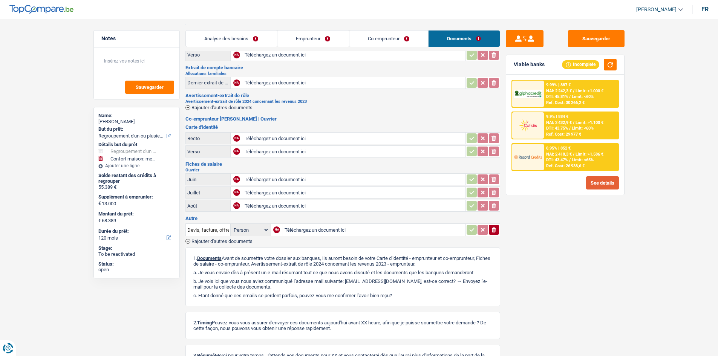
scroll to position [0, 0]
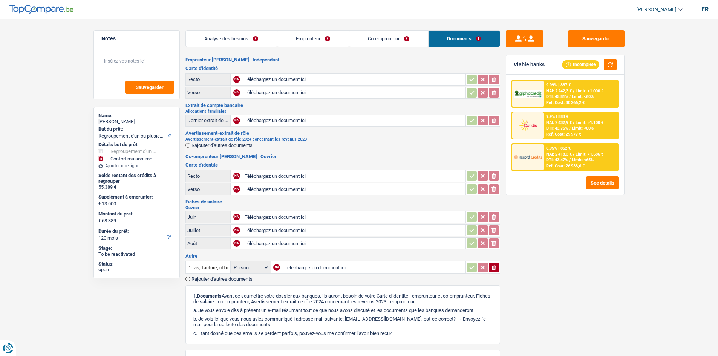
click at [559, 164] on div "Ref. Cost: 26 938,6 €" at bounding box center [565, 166] width 38 height 5
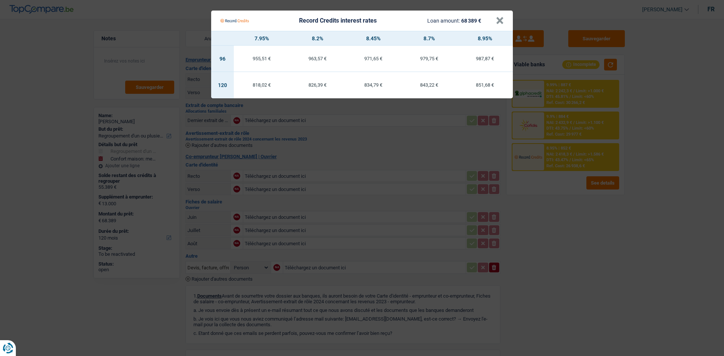
drag, startPoint x: 636, startPoint y: 253, endPoint x: 496, endPoint y: 216, distance: 144.9
click at [573, 253] on Credits "Record Credits interest rates Loan amount: 68 389 € × 7.95% 8.2% 8.45% 8.7% 8.9…" at bounding box center [362, 178] width 724 height 356
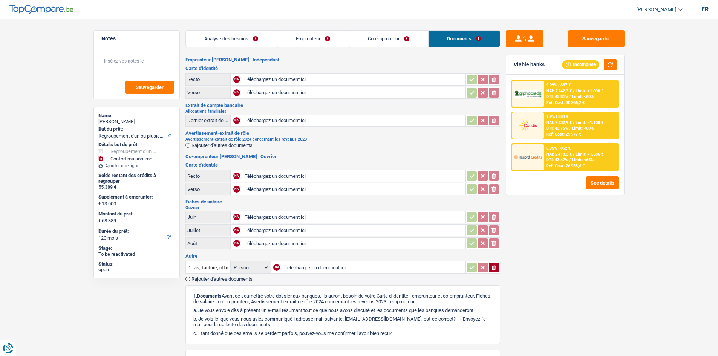
drag, startPoint x: 247, startPoint y: 37, endPoint x: 487, endPoint y: 180, distance: 280.1
click at [247, 37] on link "Analyse des besoins" at bounding box center [231, 39] width 91 height 16
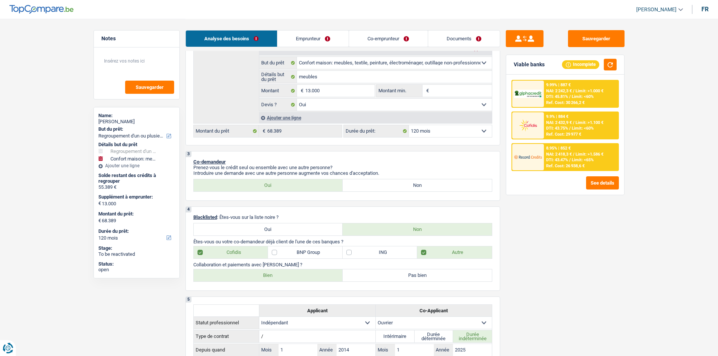
scroll to position [226, 0]
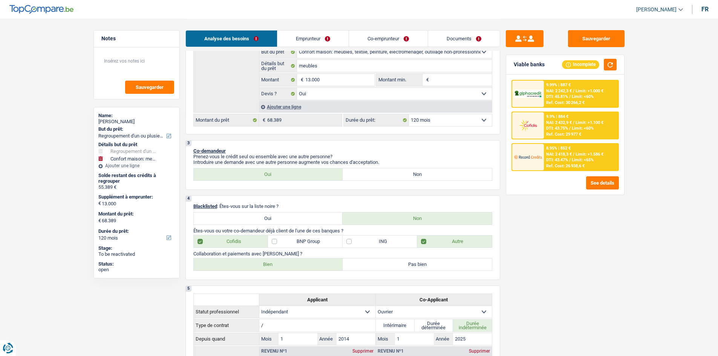
drag, startPoint x: 465, startPoint y: 38, endPoint x: 451, endPoint y: 46, distance: 15.9
click at [465, 38] on link "Documents" at bounding box center [464, 39] width 72 height 16
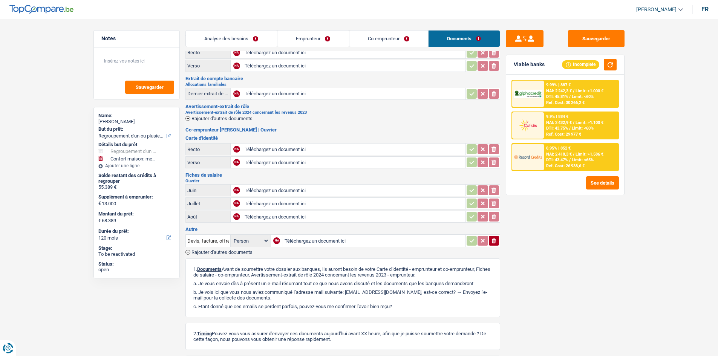
scroll to position [0, 0]
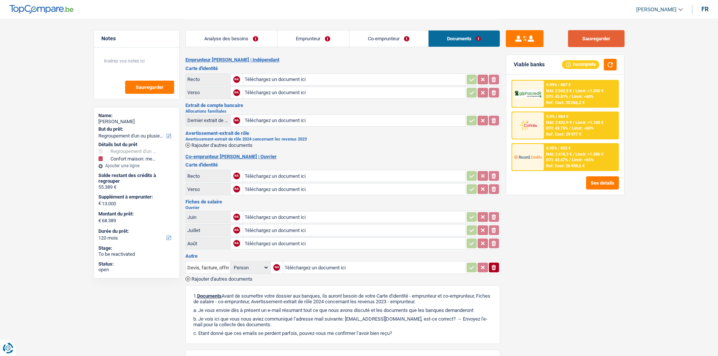
drag, startPoint x: 618, startPoint y: 39, endPoint x: 614, endPoint y: 47, distance: 8.9
click at [573, 39] on button "Sauvegarder" at bounding box center [596, 38] width 57 height 17
drag, startPoint x: 386, startPoint y: 31, endPoint x: 391, endPoint y: 23, distance: 8.7
click at [386, 31] on link "Co-emprunteur" at bounding box center [388, 39] width 79 height 16
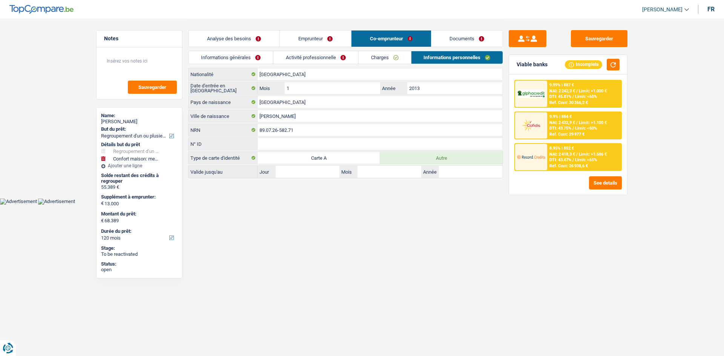
click at [388, 54] on link "Charges" at bounding box center [384, 57] width 52 height 12
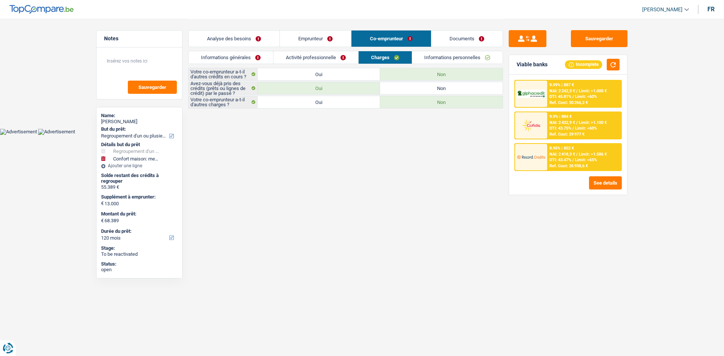
click at [335, 60] on link "Activité professionnelle" at bounding box center [315, 57] width 85 height 12
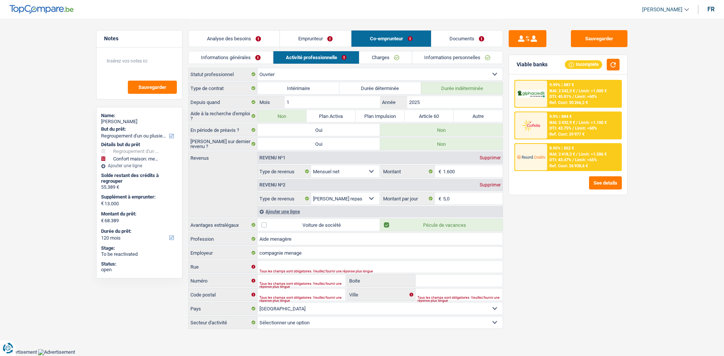
click at [242, 53] on link "Informations générales" at bounding box center [230, 57] width 84 height 12
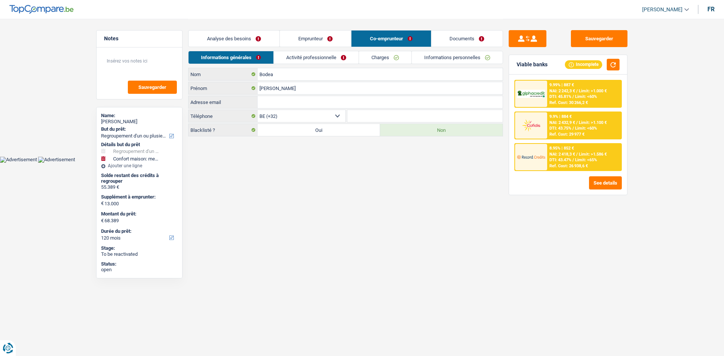
click at [293, 37] on link "Emprunteur" at bounding box center [315, 39] width 71 height 16
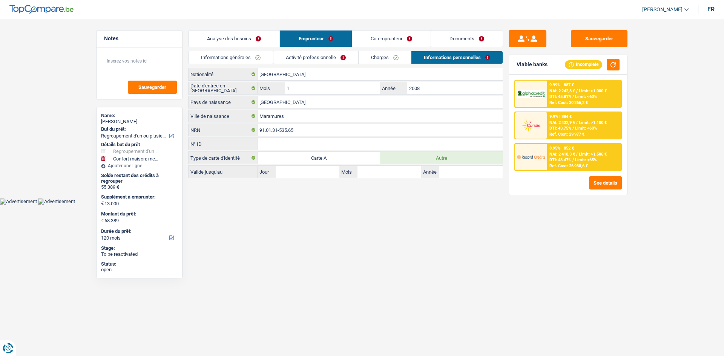
click at [314, 60] on link "Activité professionnelle" at bounding box center [315, 57] width 85 height 12
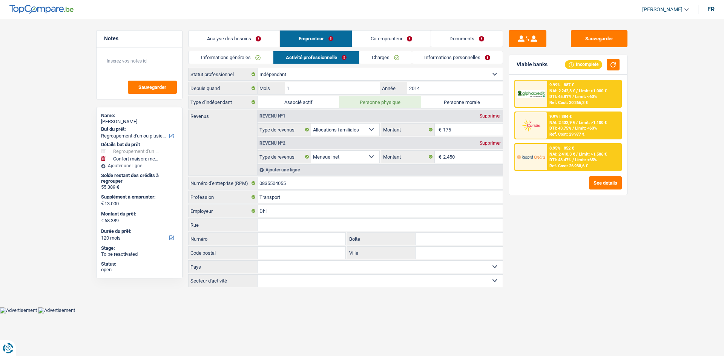
click at [248, 62] on link "Informations générales" at bounding box center [230, 57] width 84 height 12
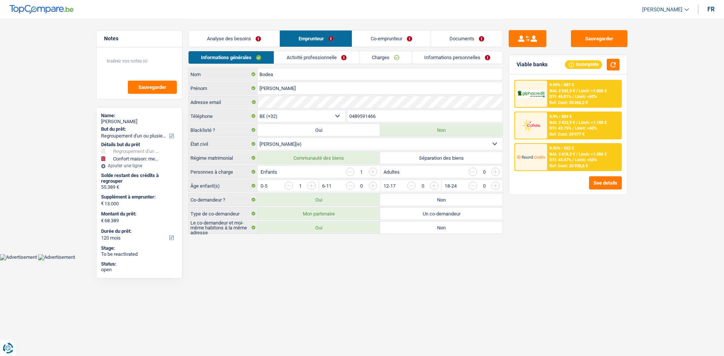
click at [219, 38] on link "Analyse des besoins" at bounding box center [233, 39] width 91 height 16
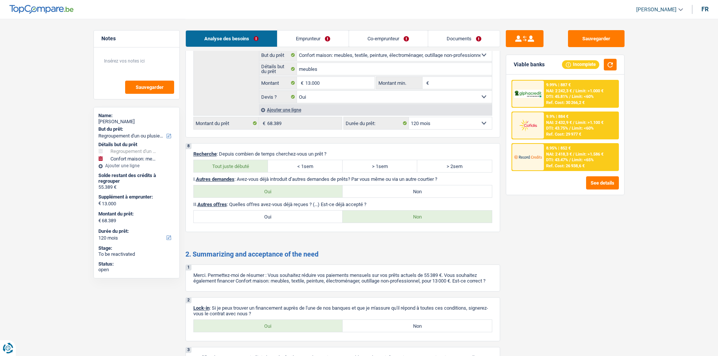
scroll to position [1633, 0]
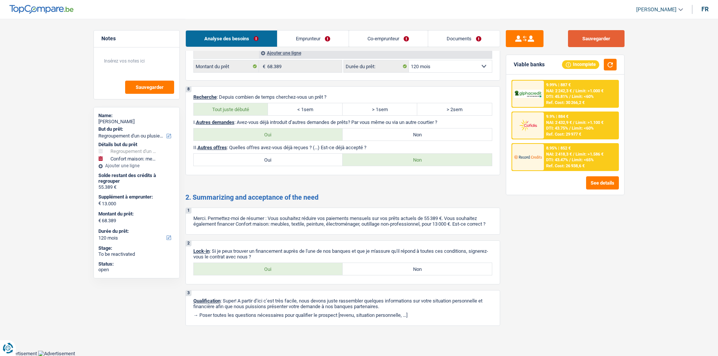
drag, startPoint x: 600, startPoint y: 40, endPoint x: 608, endPoint y: 47, distance: 10.9
click at [573, 38] on button "Sauvegarder" at bounding box center [596, 38] width 57 height 17
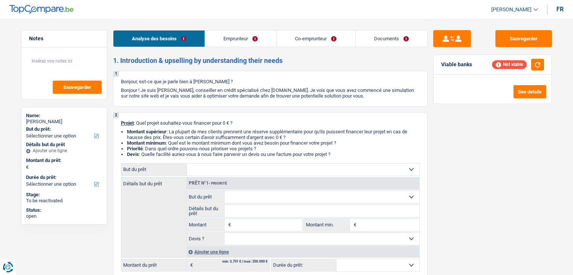
select select "independent"
select select "worker"
select select "familyAllowances"
select select "netSalary"
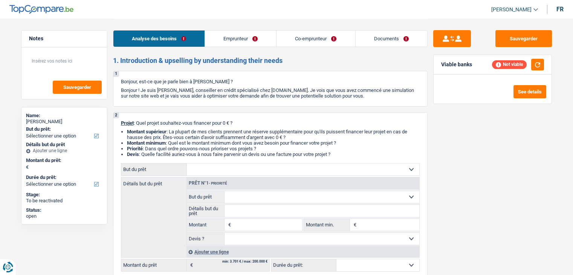
select select "ownerWithMortgage"
select select "mortgage"
select select "300"
